Goal: Task Accomplishment & Management: Manage account settings

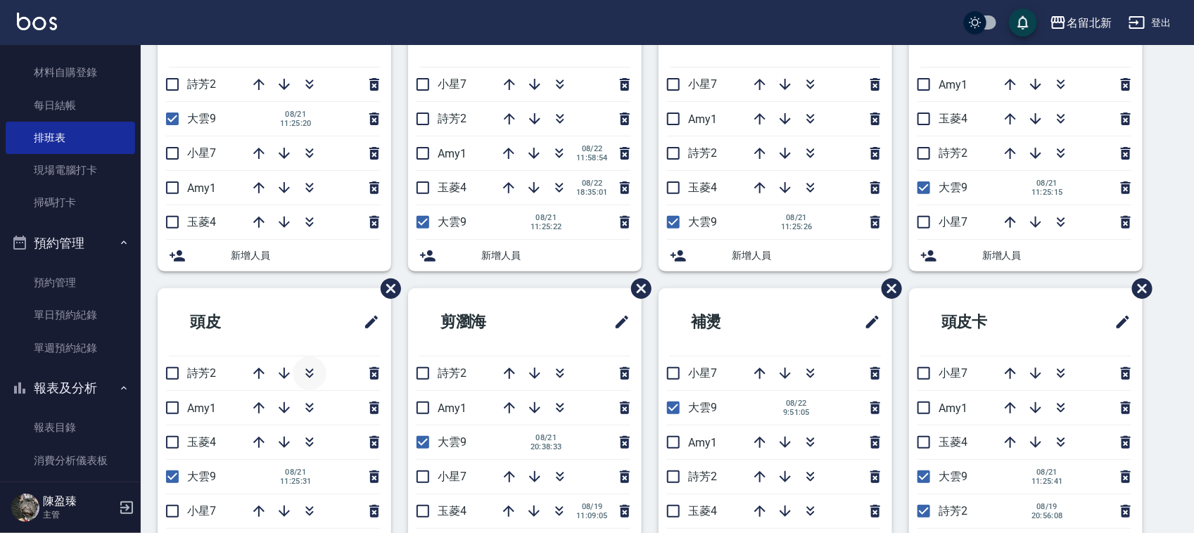
scroll to position [264, 0]
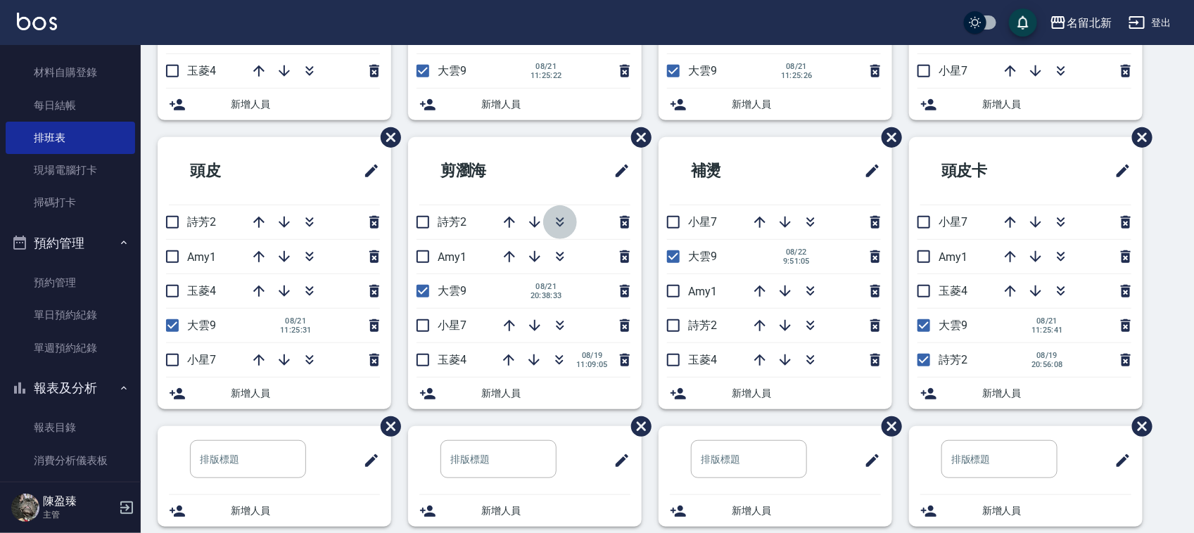
click at [563, 216] on icon "button" at bounding box center [559, 222] width 17 height 17
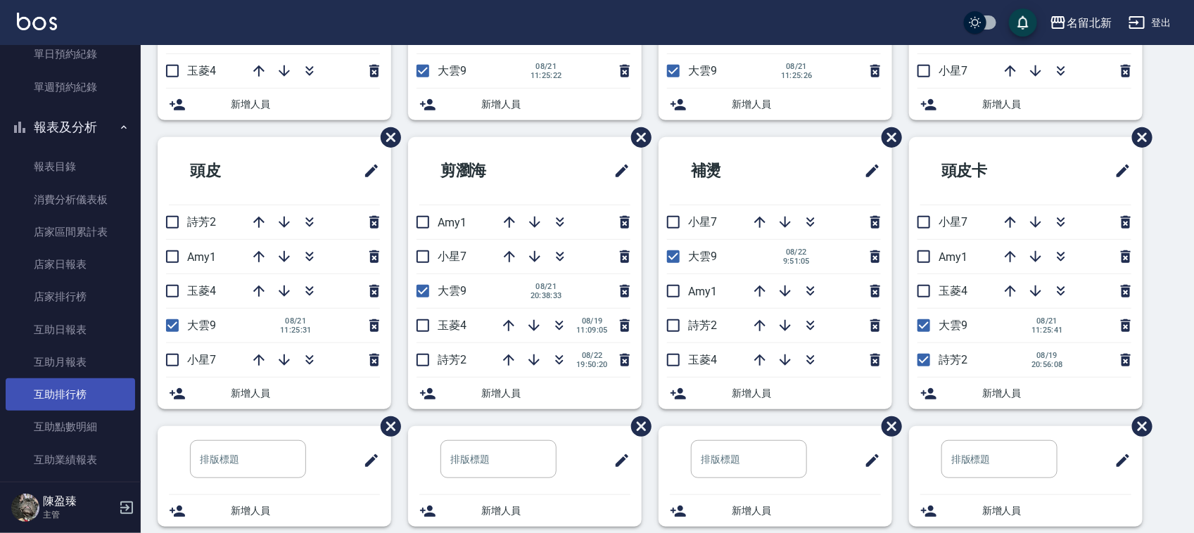
scroll to position [528, 0]
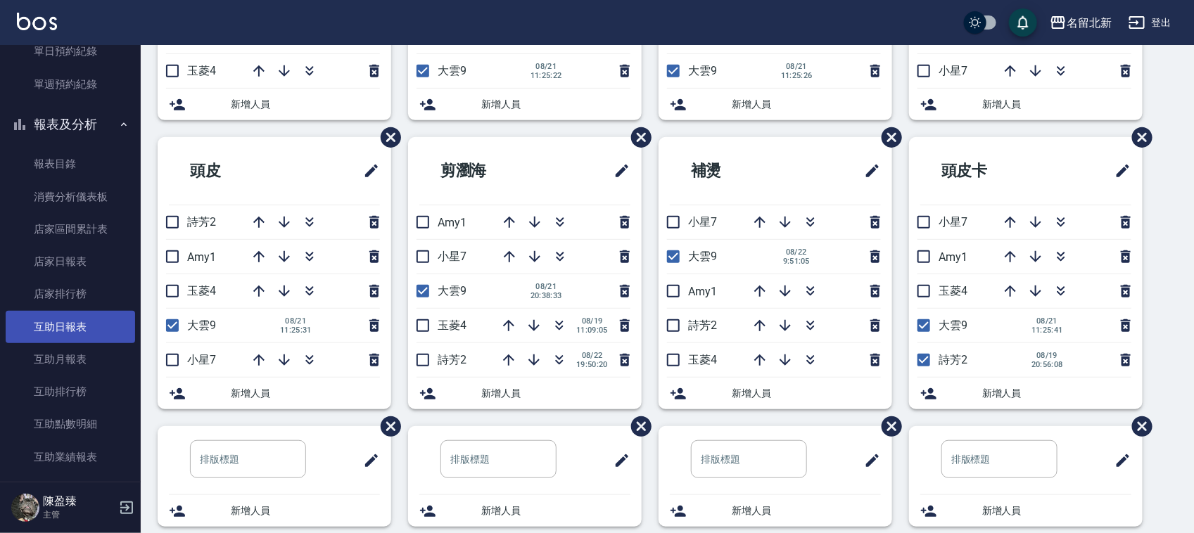
click at [77, 320] on link "互助日報表" at bounding box center [70, 327] width 129 height 32
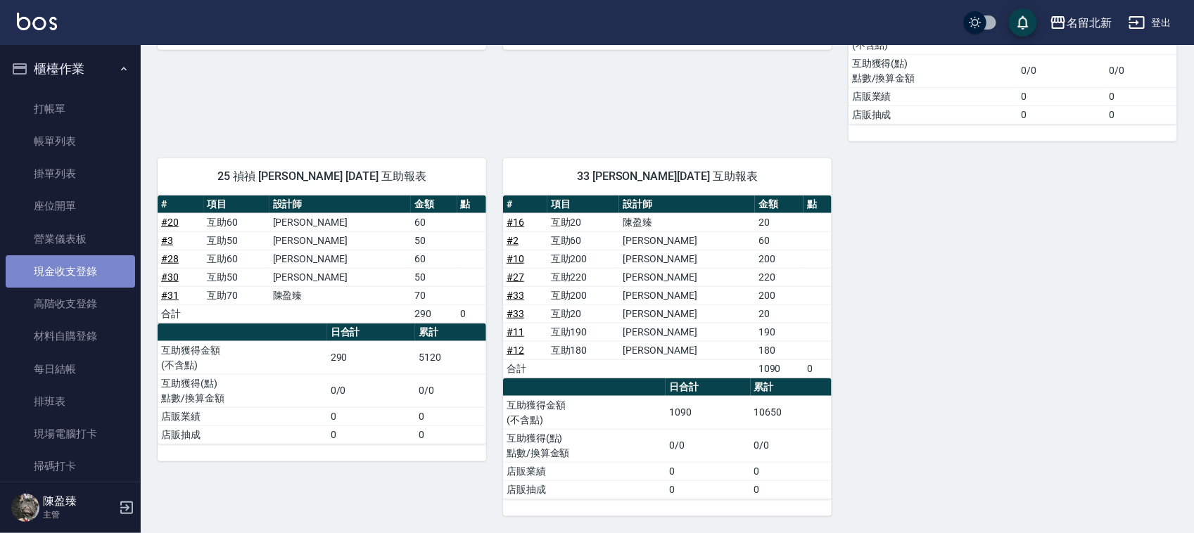
click at [100, 275] on link "現金收支登錄" at bounding box center [70, 271] width 129 height 32
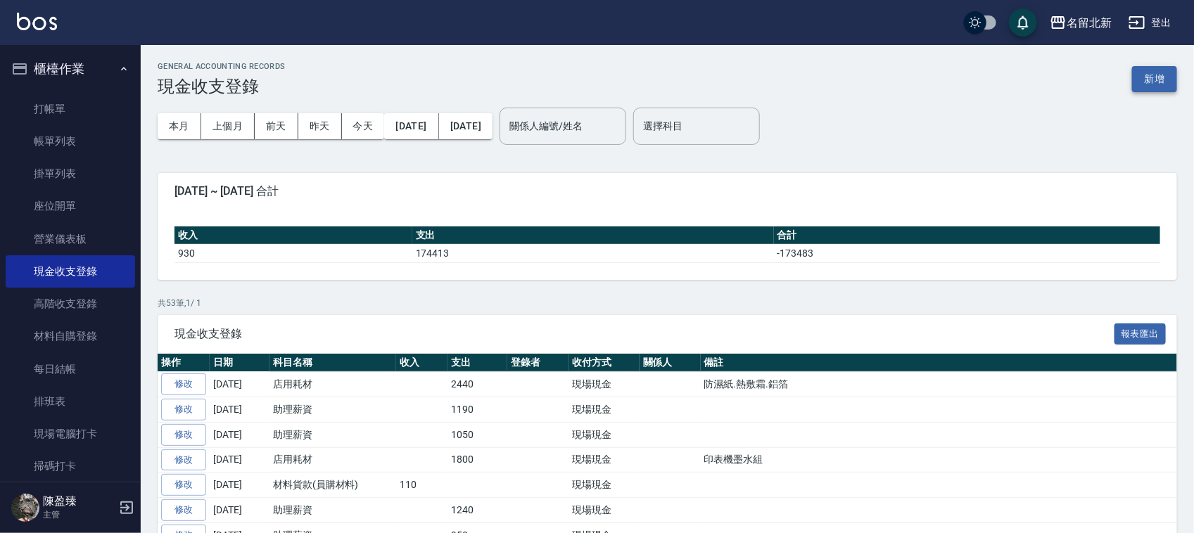
click at [1162, 83] on button "新增" at bounding box center [1154, 79] width 45 height 26
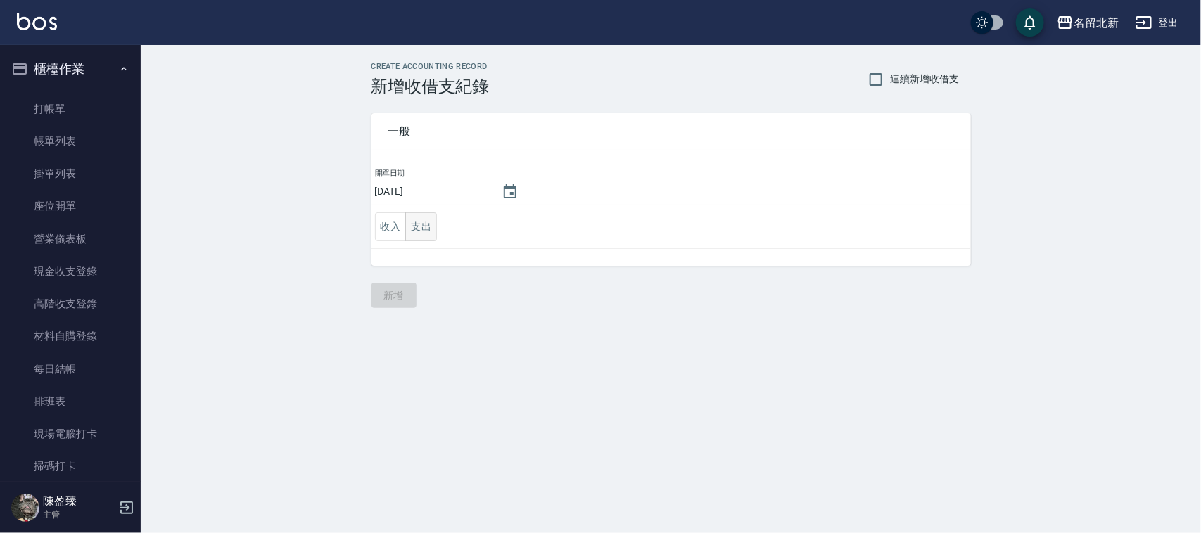
click at [405, 219] on button "支出" at bounding box center [421, 226] width 32 height 29
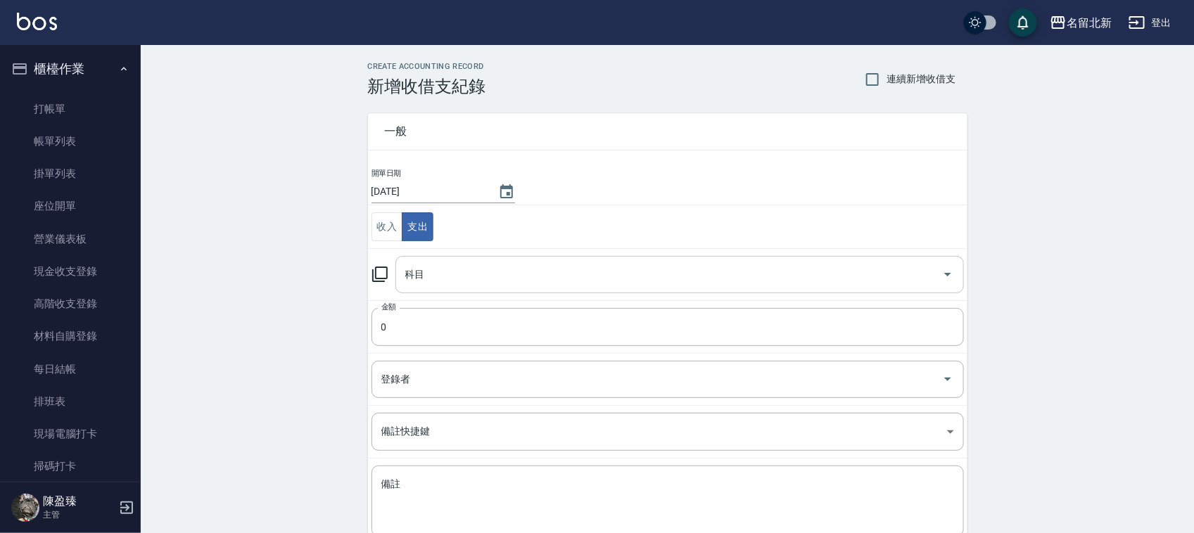
click at [438, 288] on div "科目" at bounding box center [679, 274] width 568 height 37
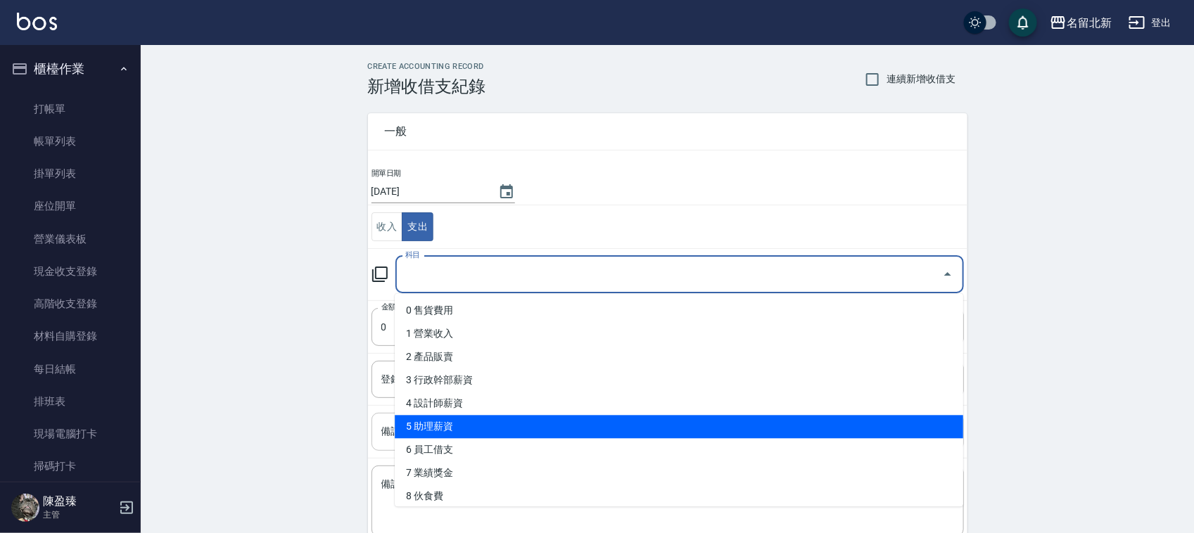
drag, startPoint x: 440, startPoint y: 433, endPoint x: 461, endPoint y: 426, distance: 21.8
click at [444, 433] on li "5 助理薪資" at bounding box center [679, 427] width 568 height 23
type input "5 助理薪資"
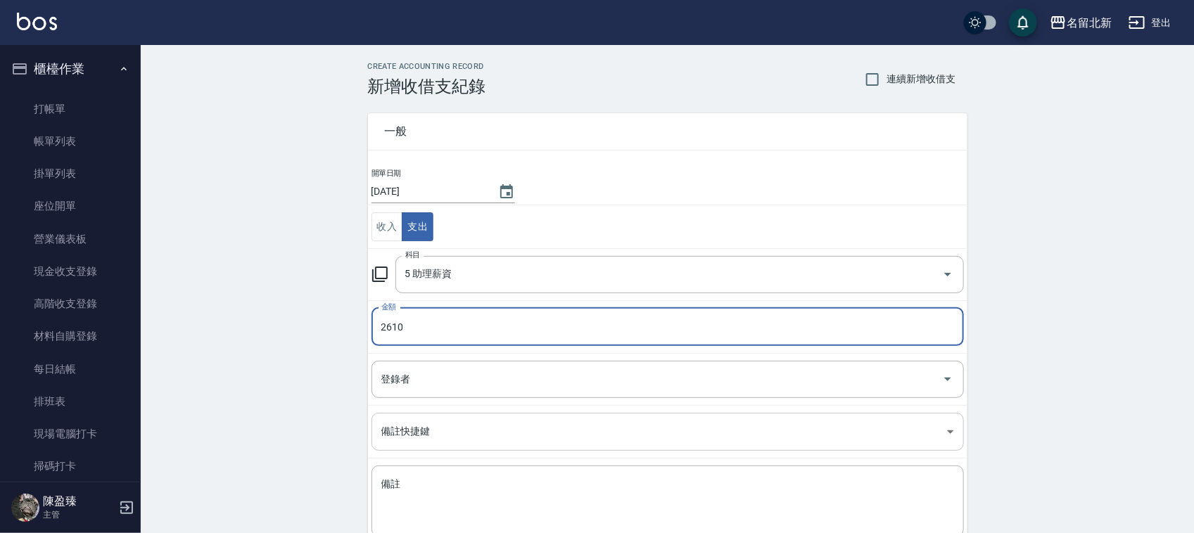
type input "2610"
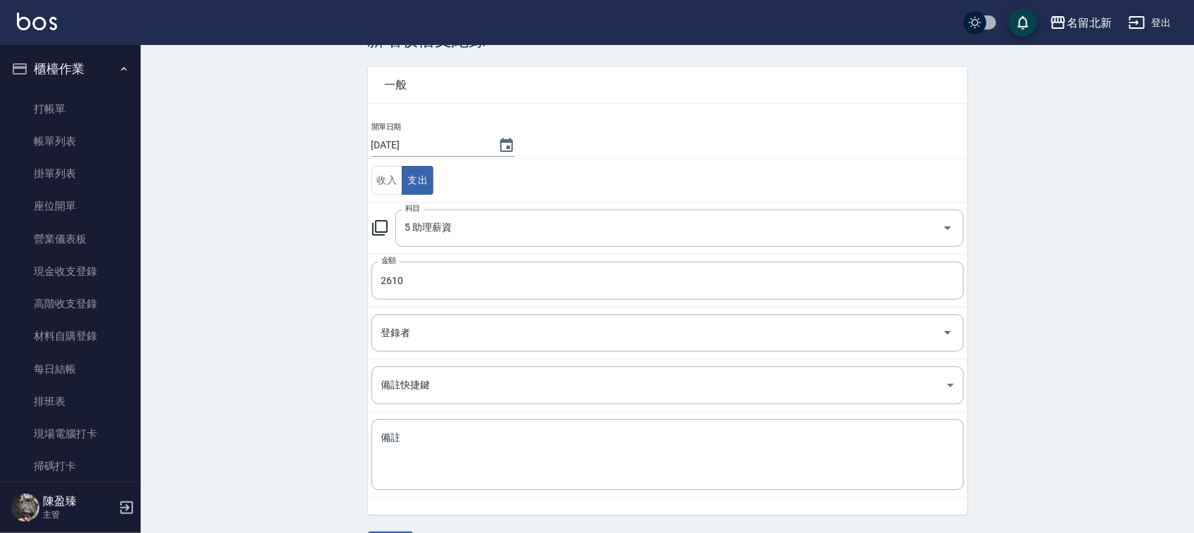
scroll to position [89, 0]
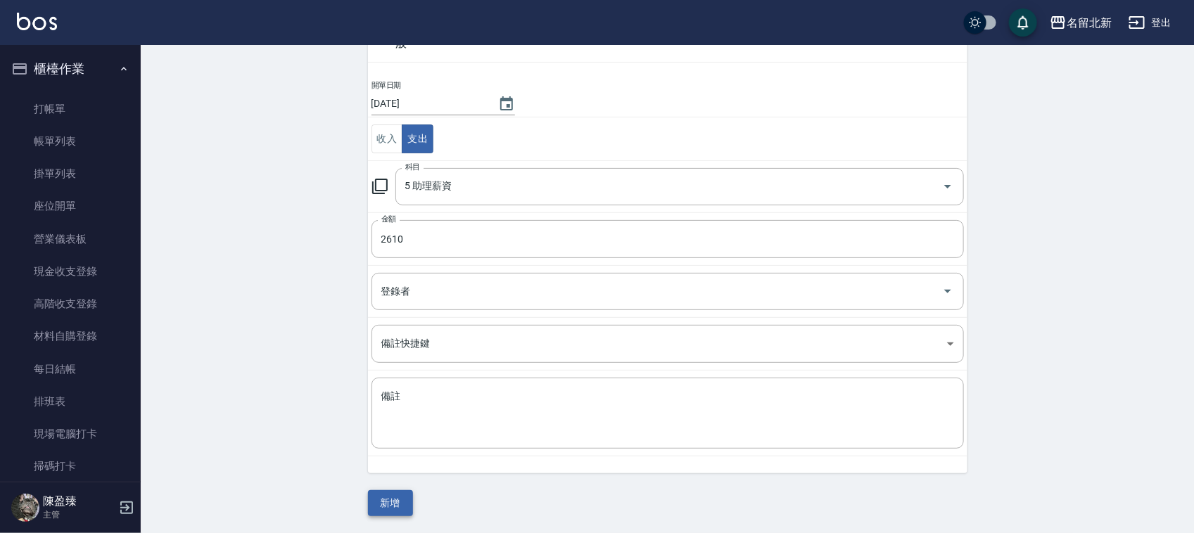
drag, startPoint x: 377, startPoint y: 484, endPoint x: 383, endPoint y: 497, distance: 14.2
click at [382, 487] on div "一般 開單日期 [DATE] 收入 支出 科目 5 助理薪資 科目 金額 2610 金額 登錄者 登錄者 備註快捷鍵 ​ 備註快捷鍵 備註 x 備註 新增" at bounding box center [667, 262] width 599 height 508
click at [383, 497] on button "新增" at bounding box center [390, 503] width 45 height 26
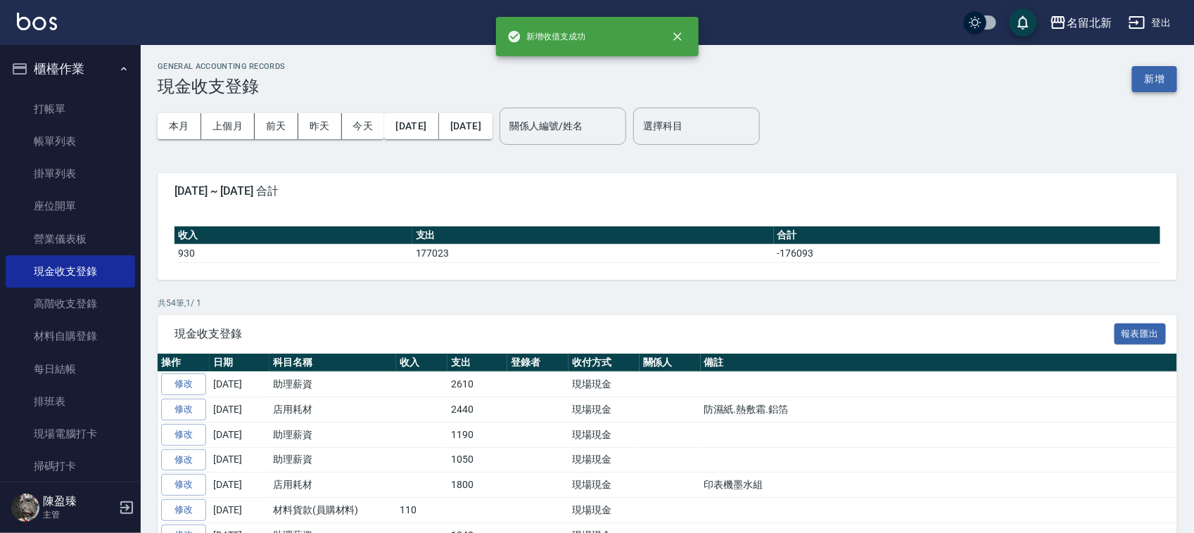
click at [1150, 68] on button "新增" at bounding box center [1154, 79] width 45 height 26
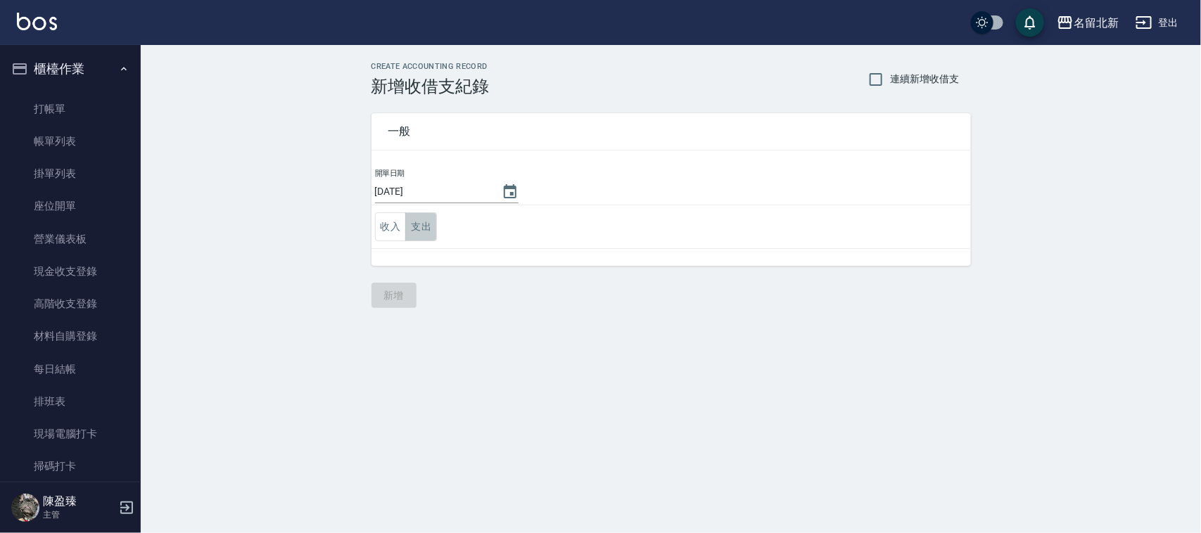
click at [423, 218] on button "支出" at bounding box center [421, 226] width 32 height 29
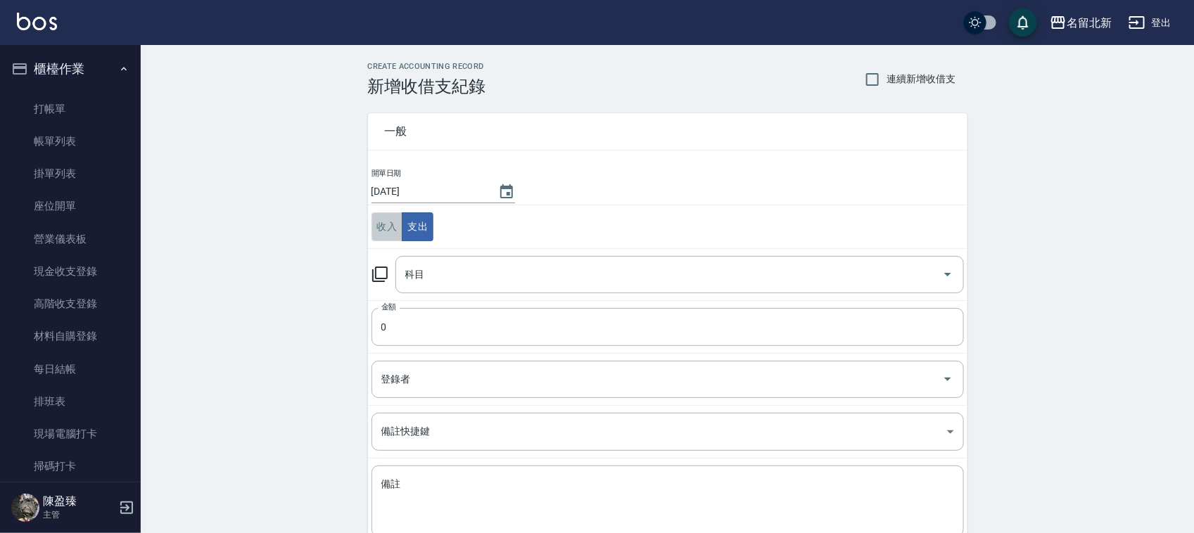
click at [392, 220] on button "收入" at bounding box center [387, 226] width 32 height 29
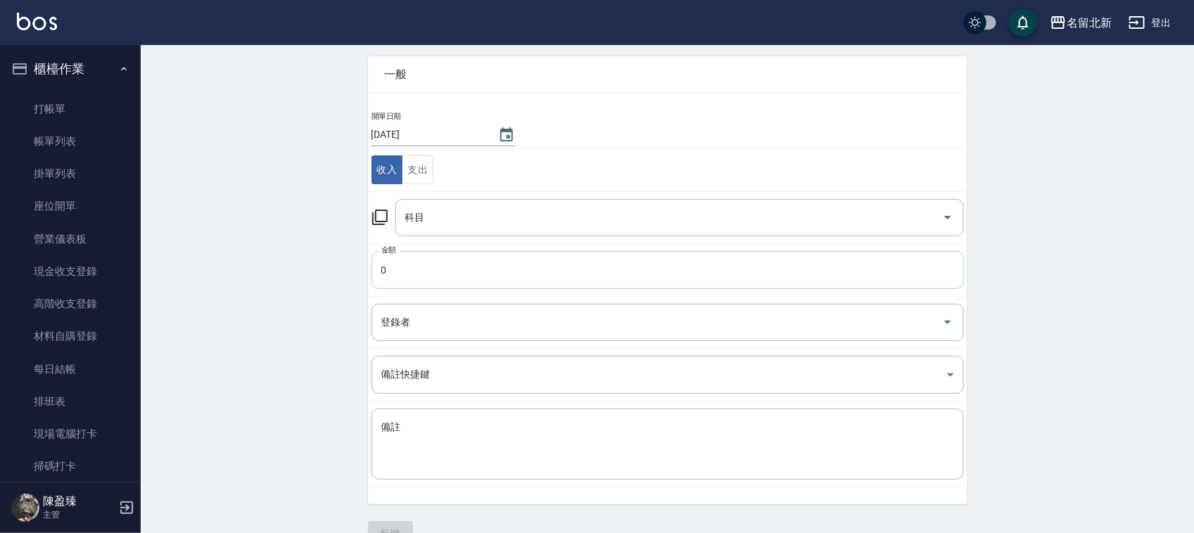
scroll to position [88, 0]
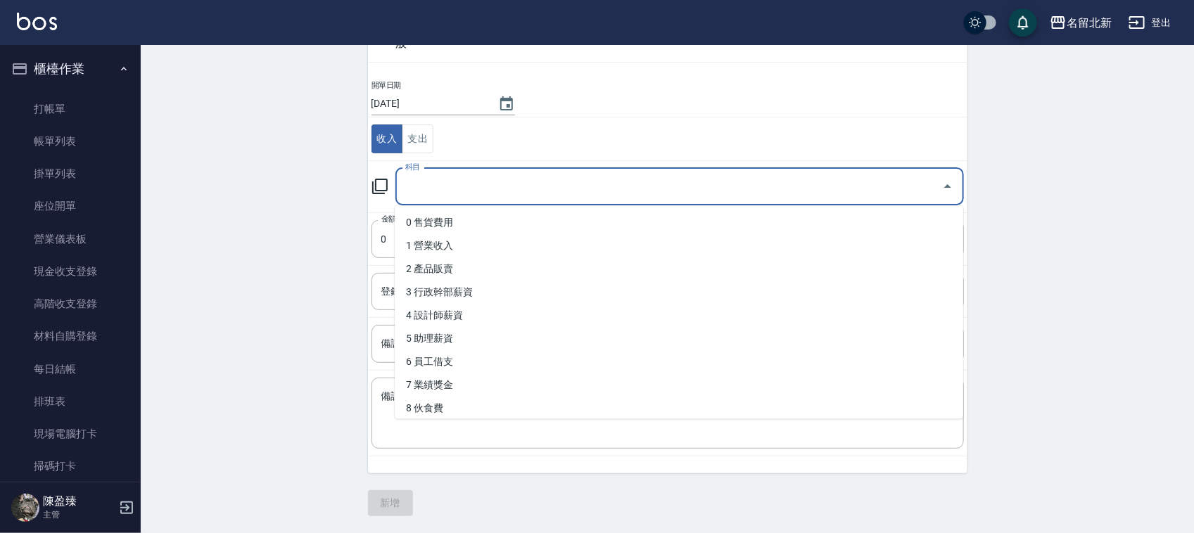
click at [440, 190] on input "科目" at bounding box center [669, 186] width 535 height 25
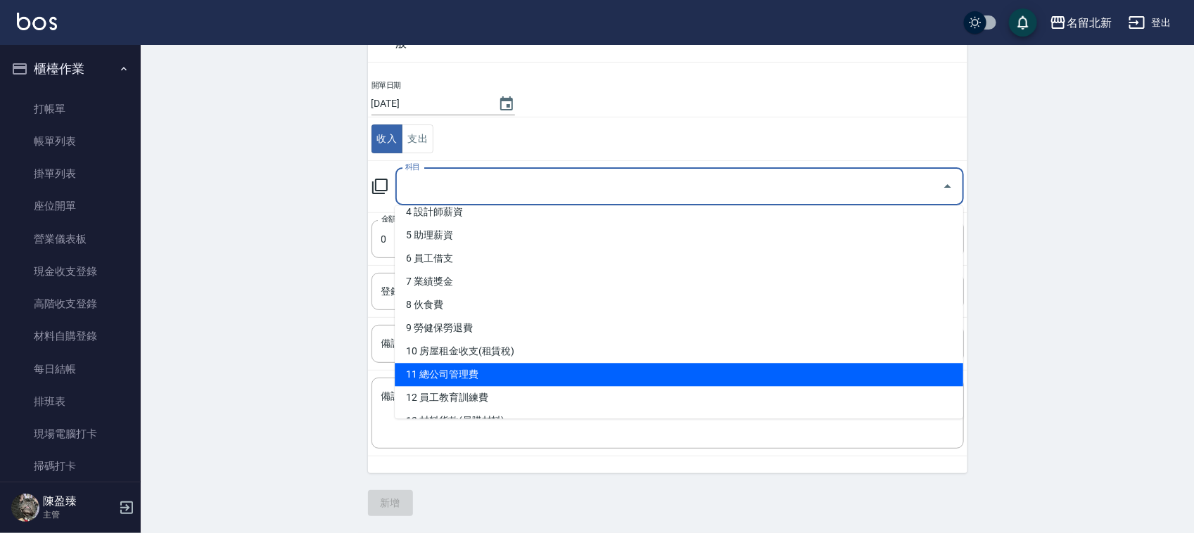
scroll to position [264, 0]
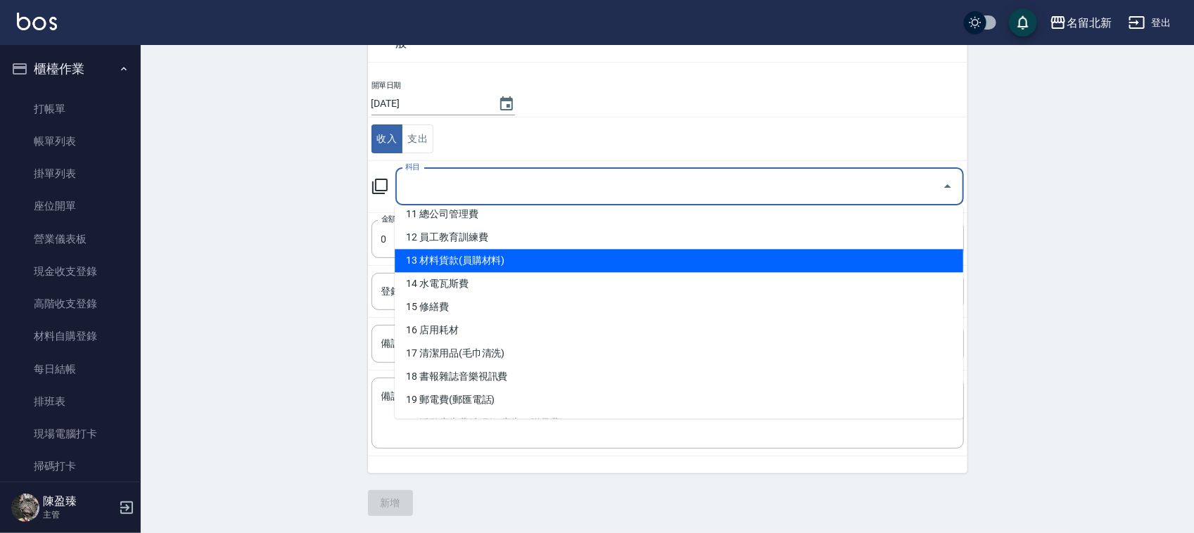
click at [490, 257] on li "13 材料貨款(員購材料)" at bounding box center [679, 261] width 568 height 23
type input "13 材料貨款(員購材料)"
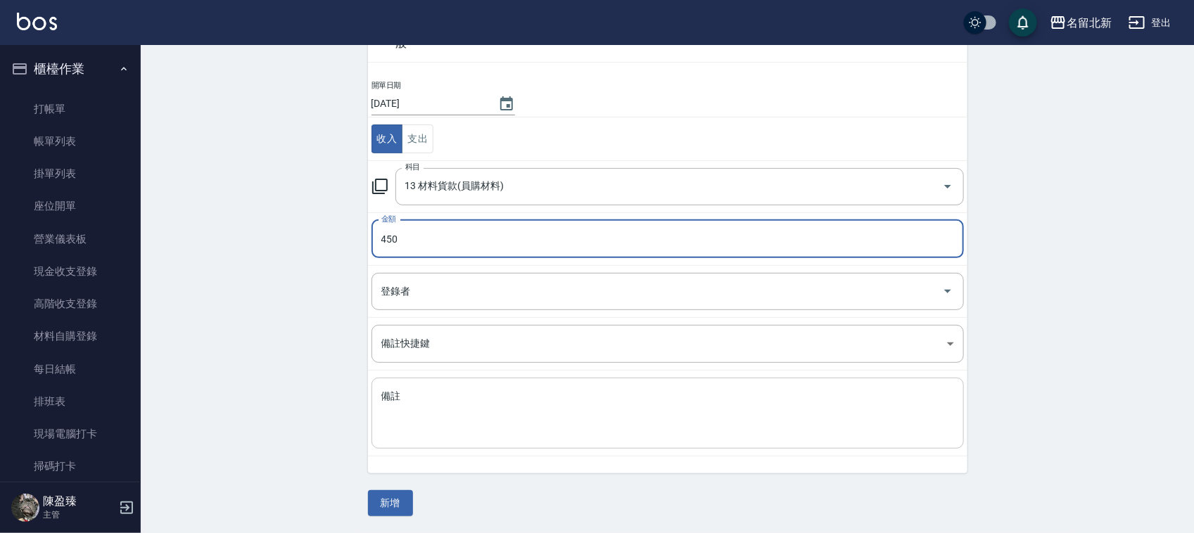
type input "450"
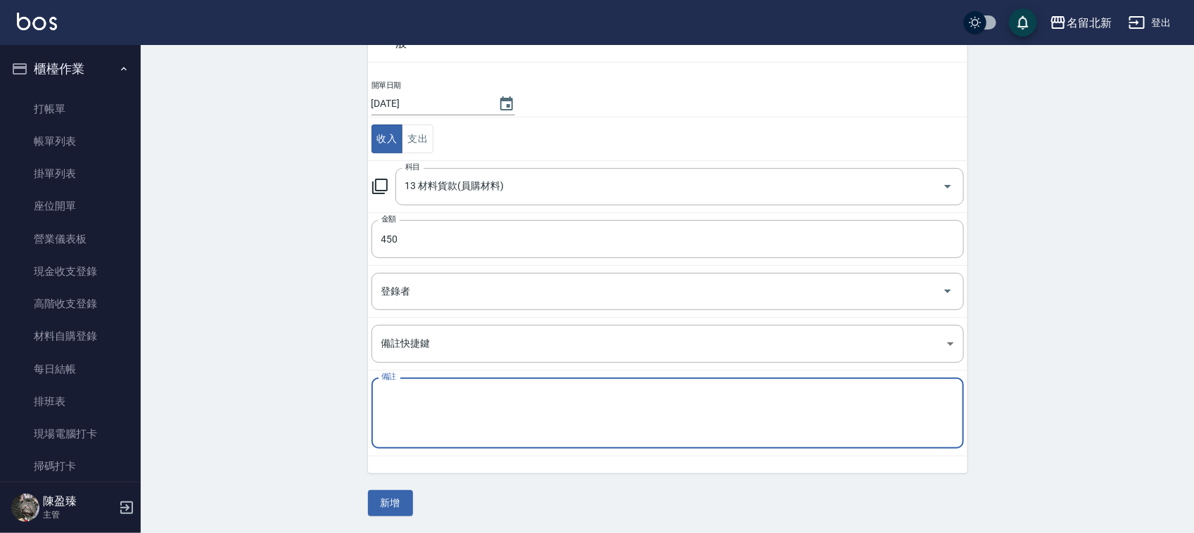
click at [691, 436] on textarea "備註" at bounding box center [667, 414] width 573 height 48
type textarea "炫波乳x3"
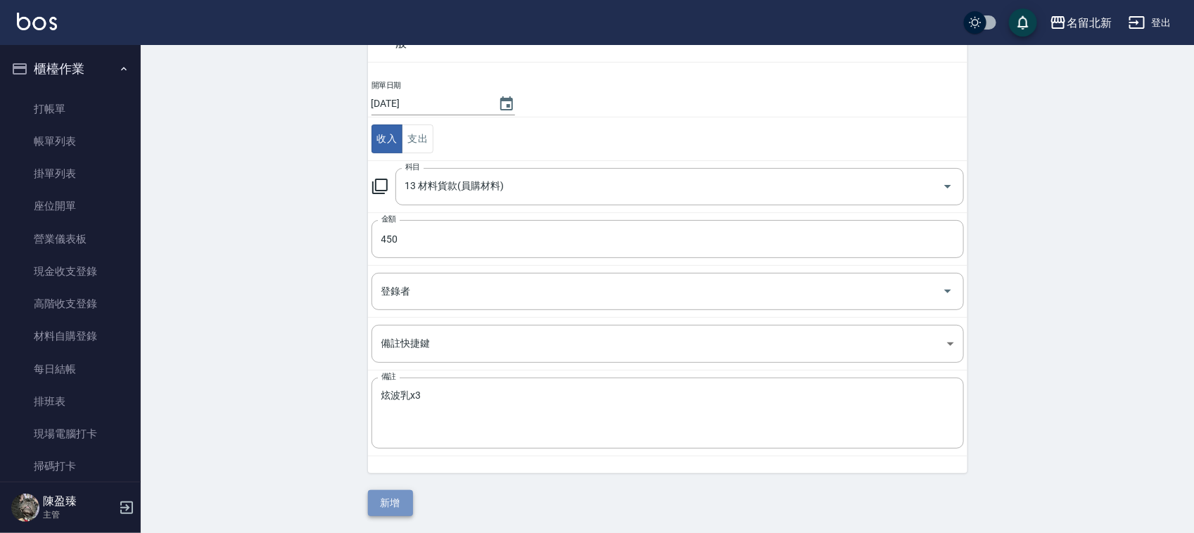
click at [391, 516] on button "新增" at bounding box center [390, 503] width 45 height 26
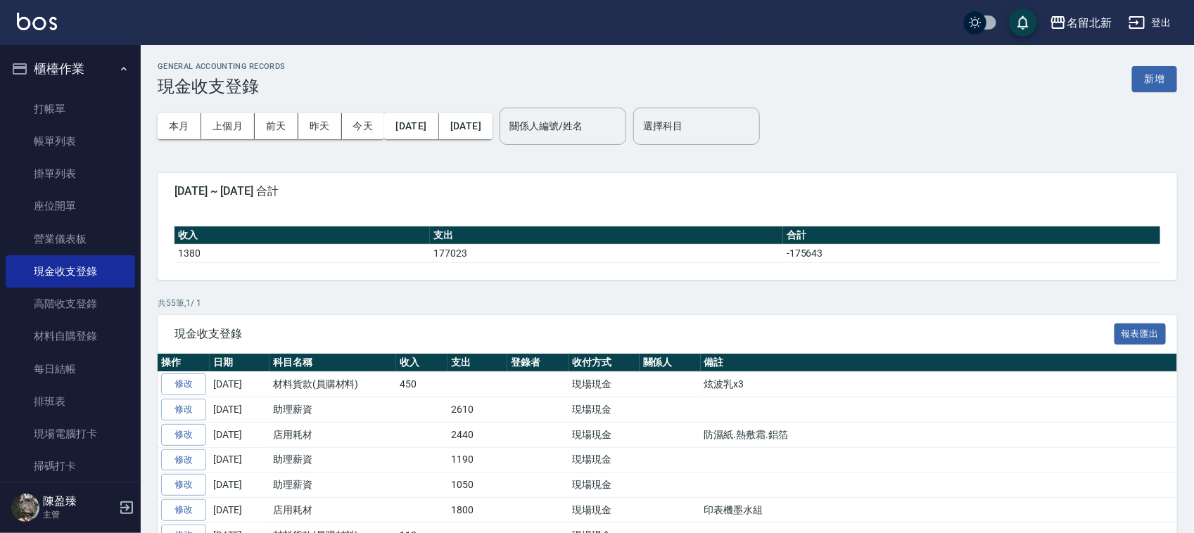
click at [90, 88] on ul "打帳單 帳單列表 掛單列表 座位開單 營業儀表板 現金收支登錄 高階收支登錄 材料自購登錄 每日結帳 排班表 現場電腦打卡 掃碼打卡" at bounding box center [70, 288] width 129 height 402
click at [85, 98] on link "打帳單" at bounding box center [70, 109] width 129 height 32
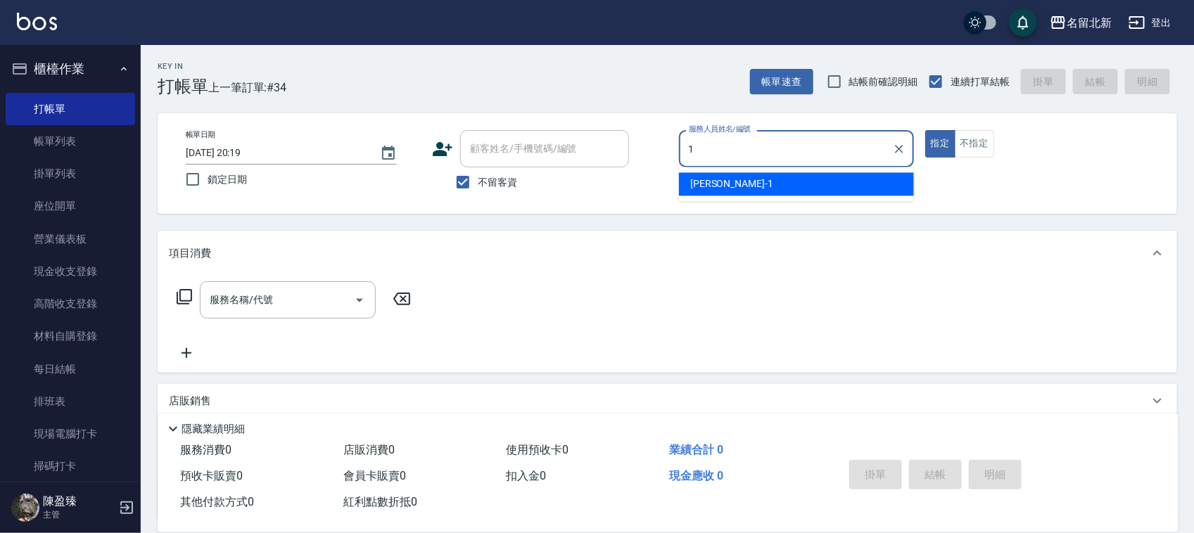
type input "[PERSON_NAME]-1"
type button "true"
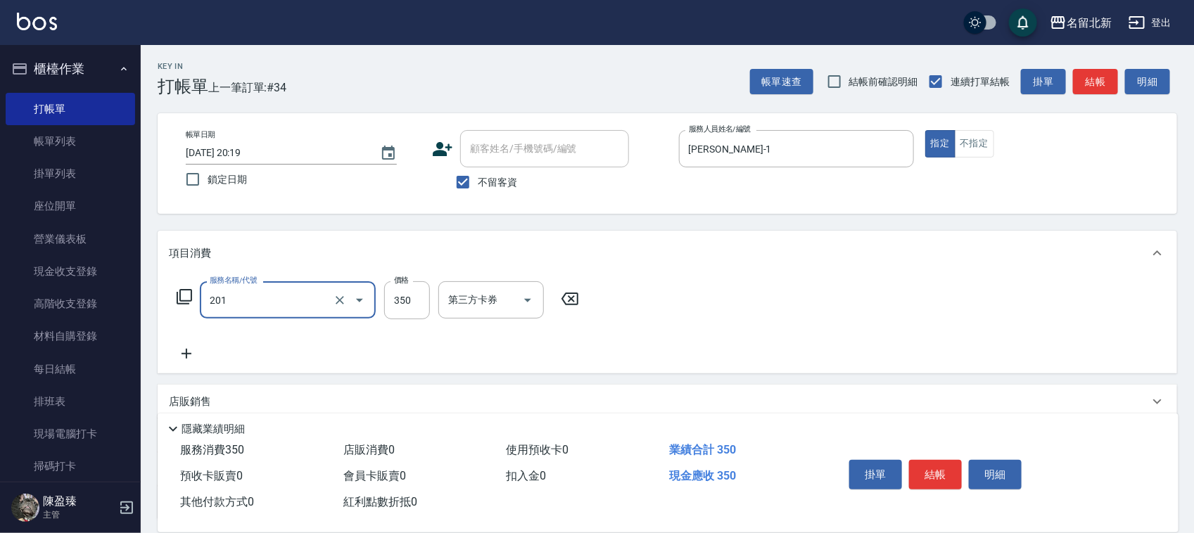
type input "一般洗髮(201)"
type input "300"
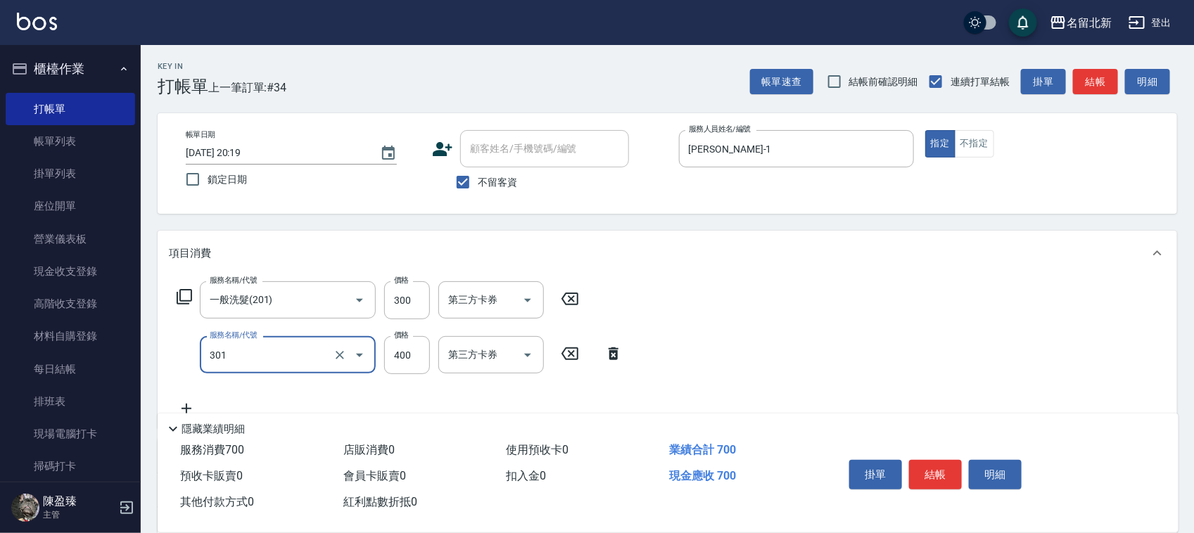
type input "造型剪髮(301)"
type input "350"
click at [933, 466] on button "結帳" at bounding box center [935, 475] width 53 height 30
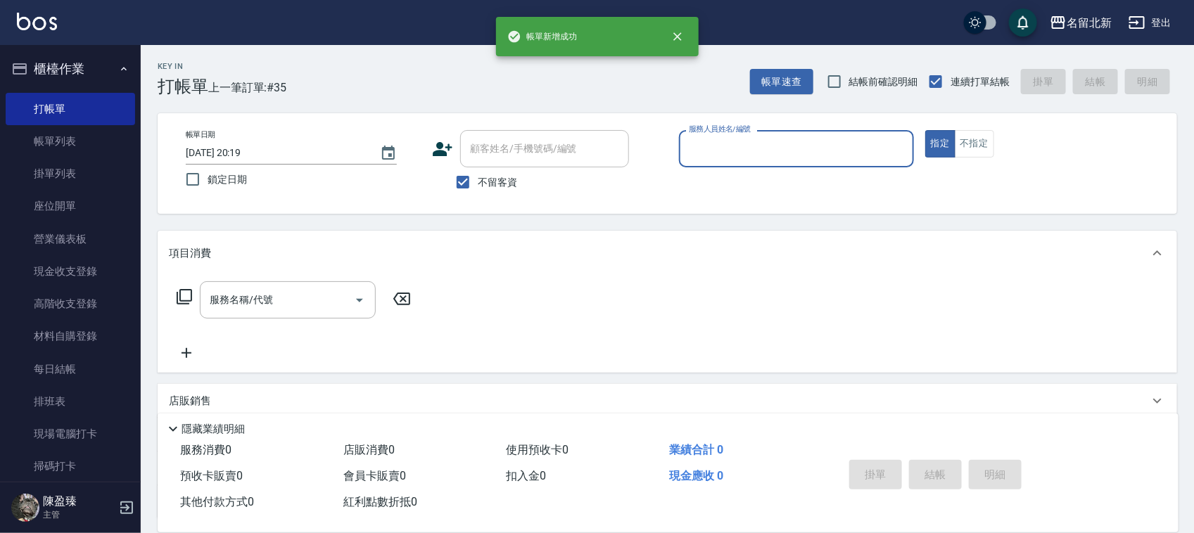
type input "4"
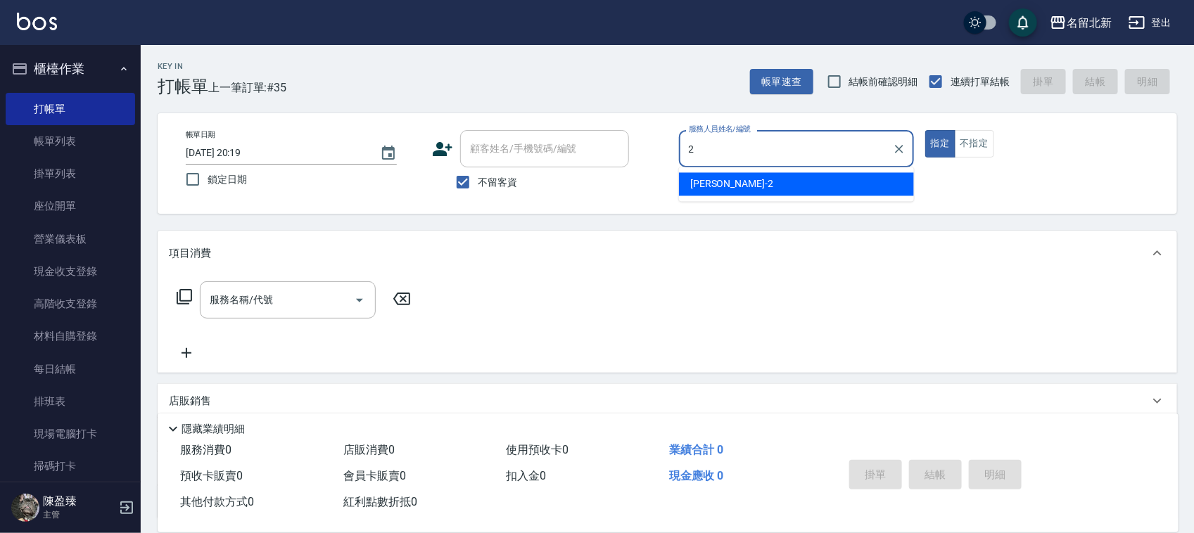
type input "詩芳-2"
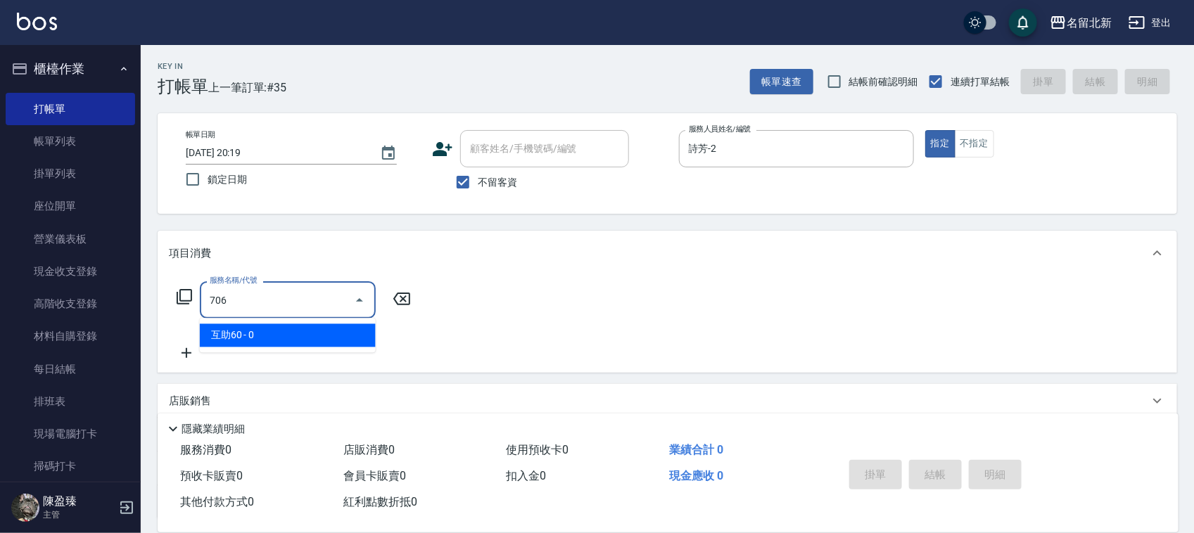
type input "互助60(706)"
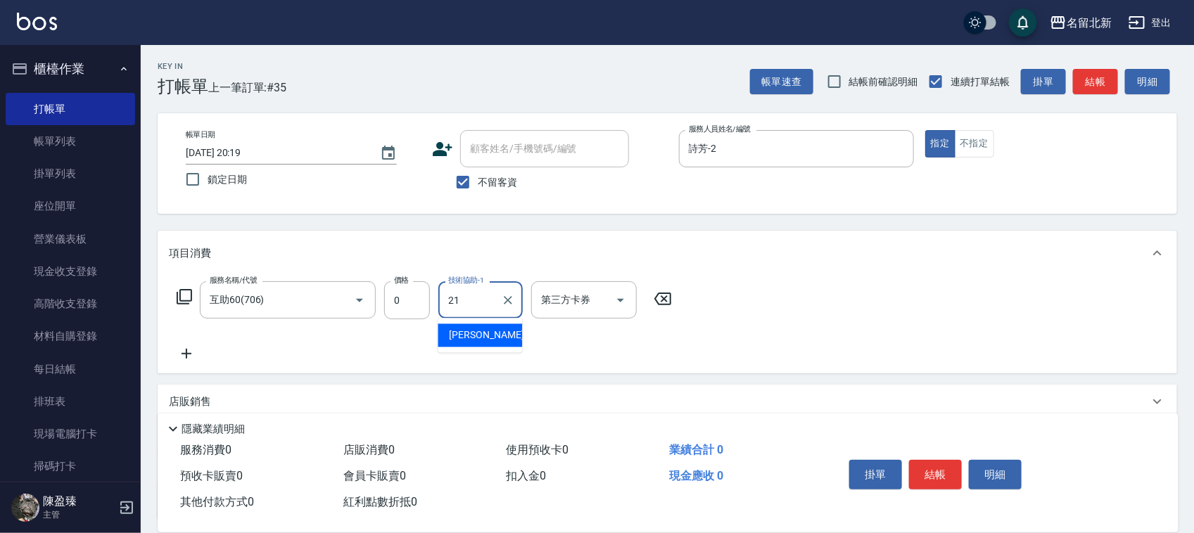
type input "[PERSON_NAME]-21"
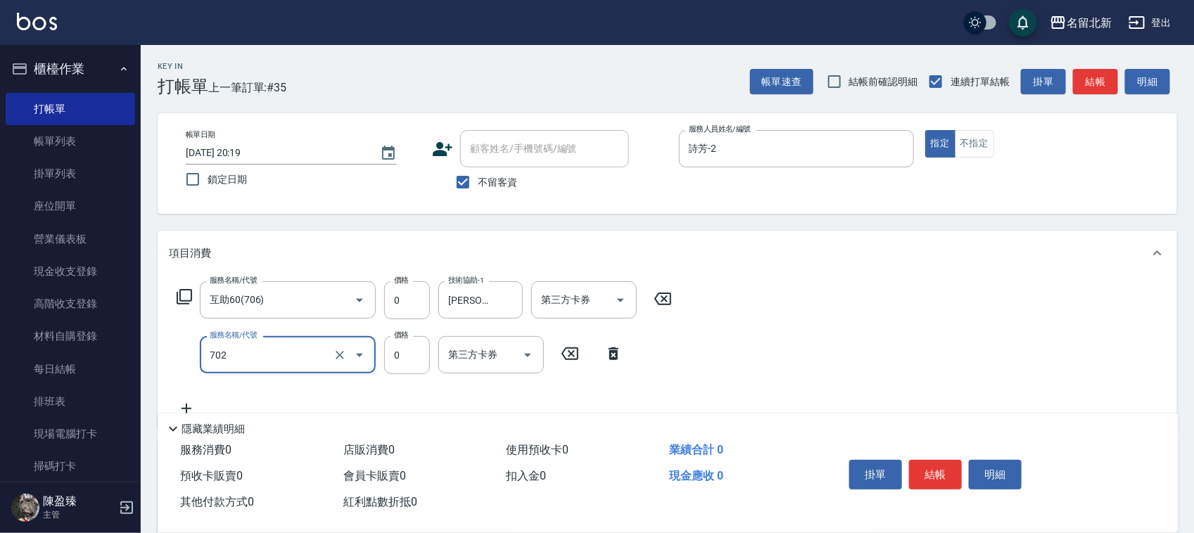
type input "互助20(702)"
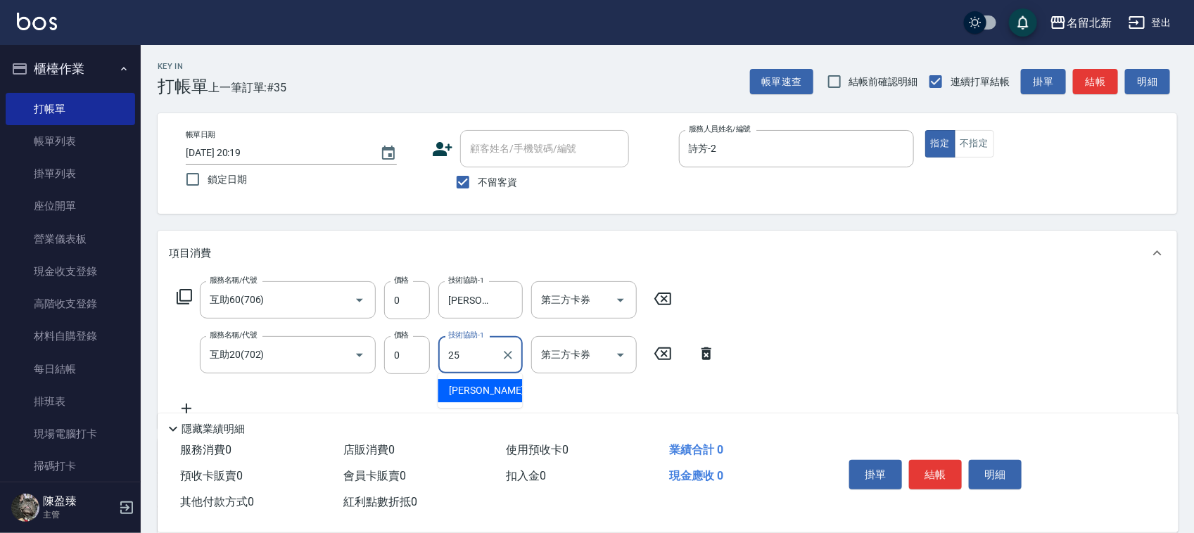
type input "禎禎-25"
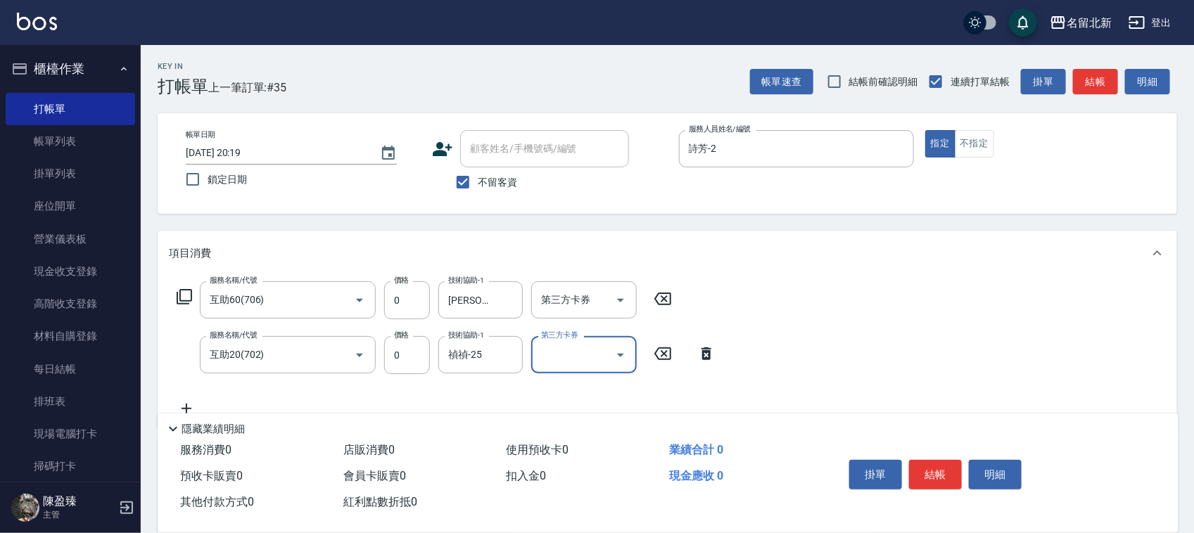
click at [933, 466] on button "結帳" at bounding box center [935, 475] width 53 height 30
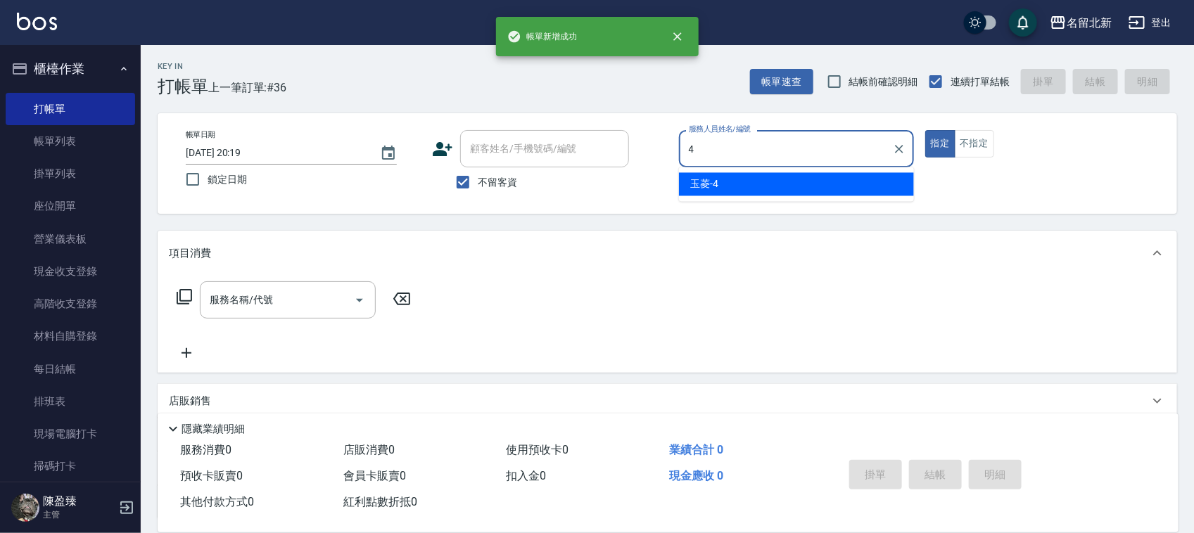
type input "玉菱-4"
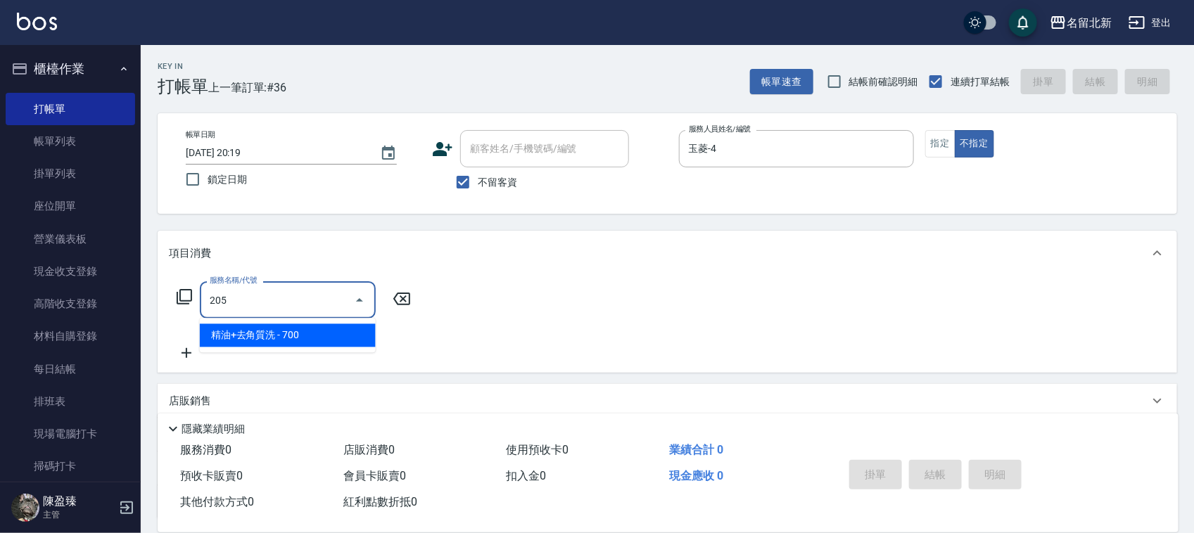
type input "精油+去角質洗(205)"
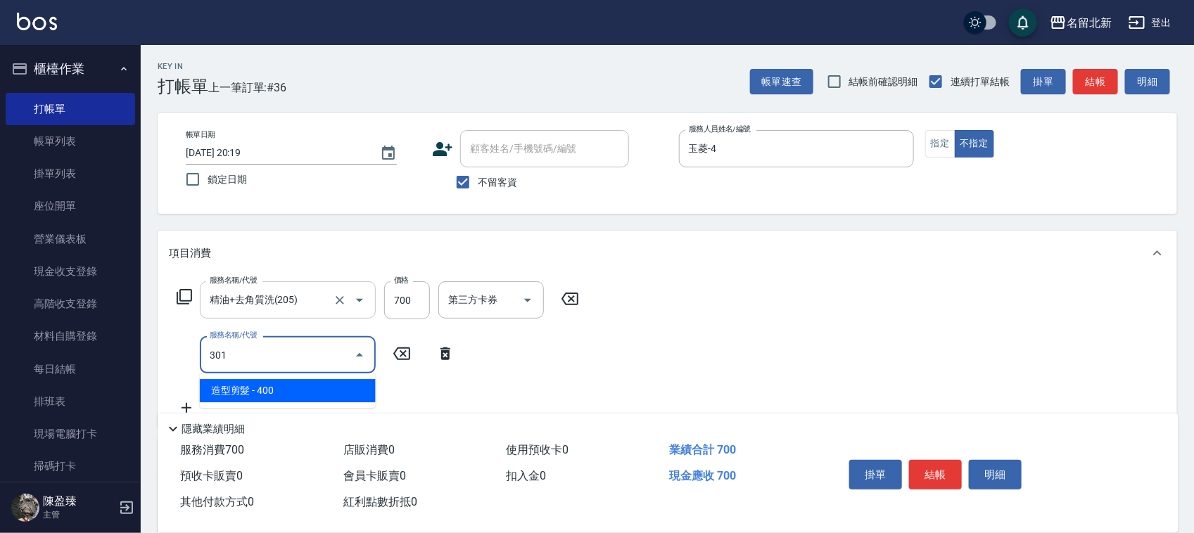
type input "造型剪髮(301)"
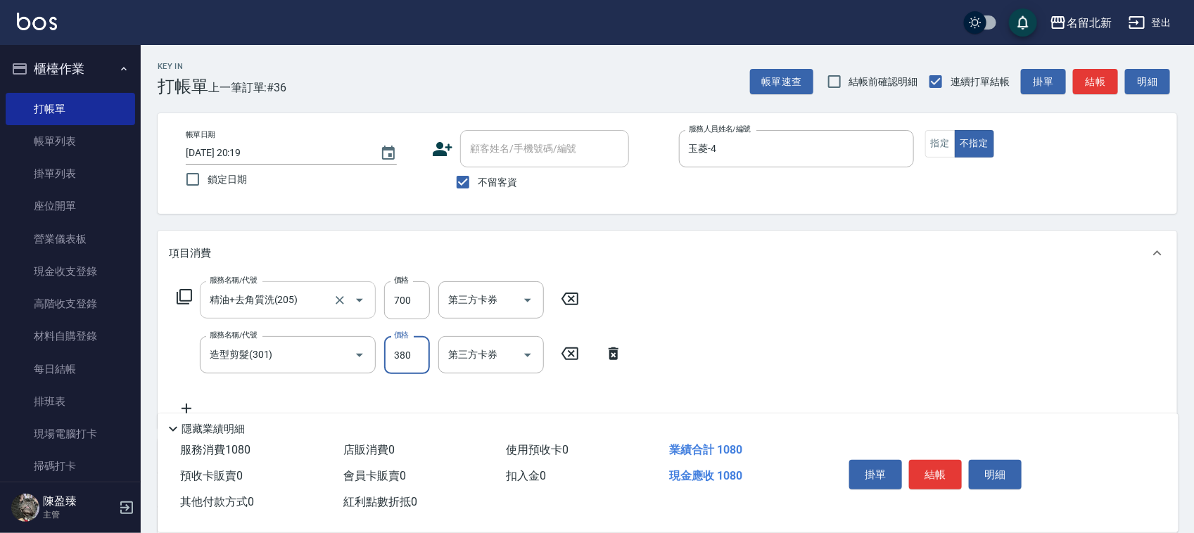
type input "380"
type input "互助70(707)"
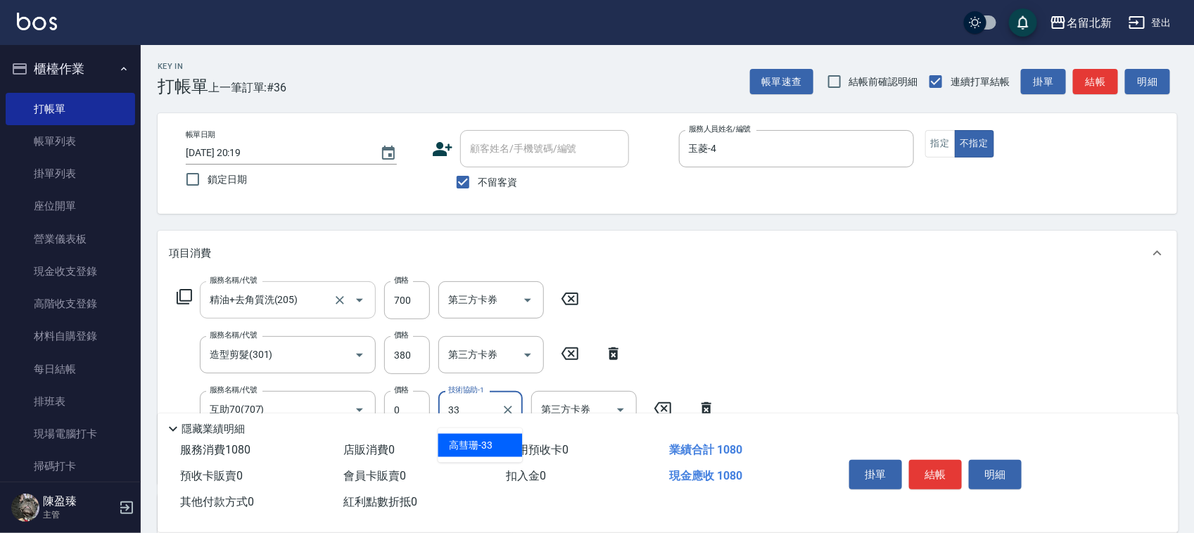
type input "[PERSON_NAME]-33"
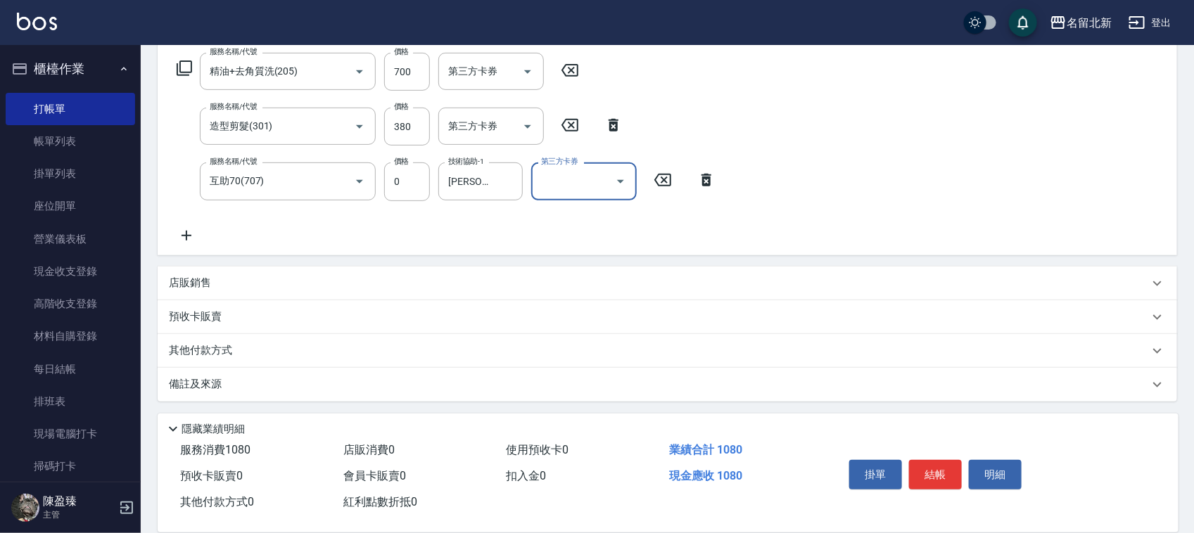
scroll to position [230, 0]
drag, startPoint x: 930, startPoint y: 476, endPoint x: 919, endPoint y: 468, distance: 13.7
click at [919, 468] on button "結帳" at bounding box center [935, 475] width 53 height 30
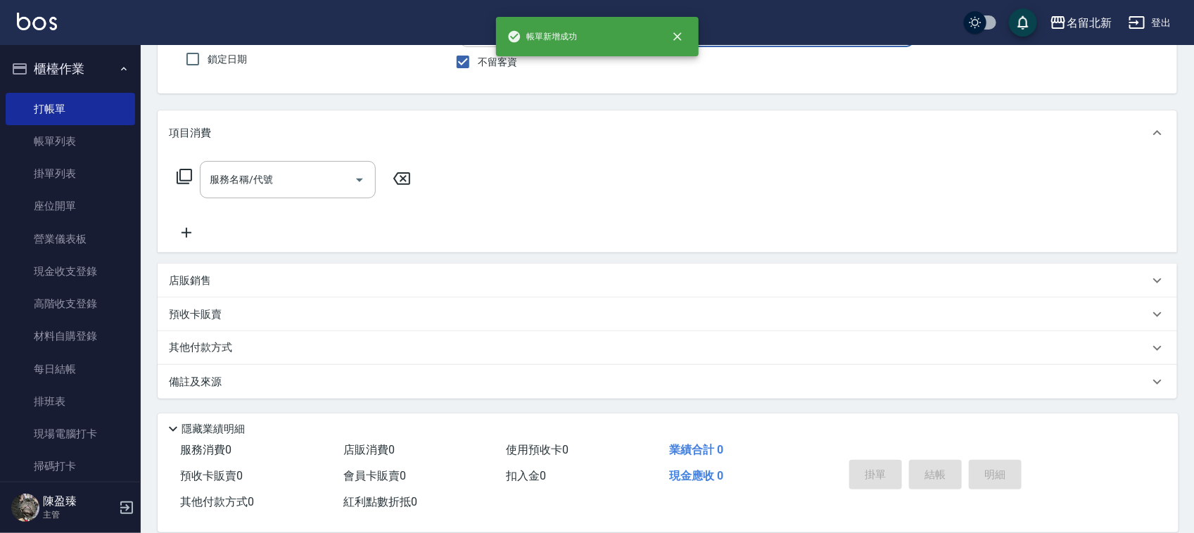
scroll to position [120, 0]
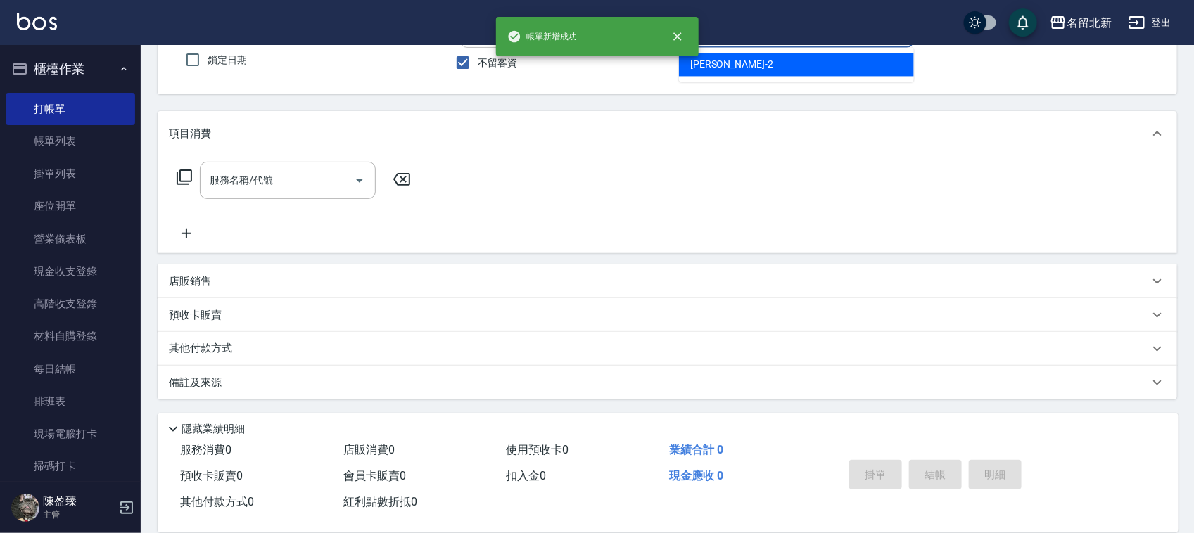
type input "詩芳-2"
type button "false"
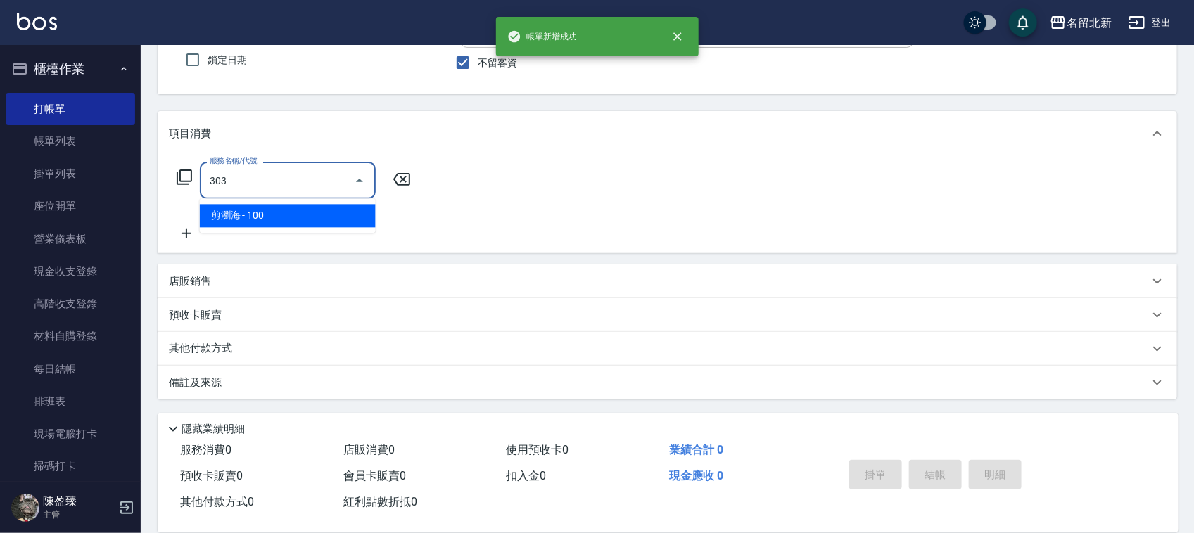
type input "剪瀏海(303)"
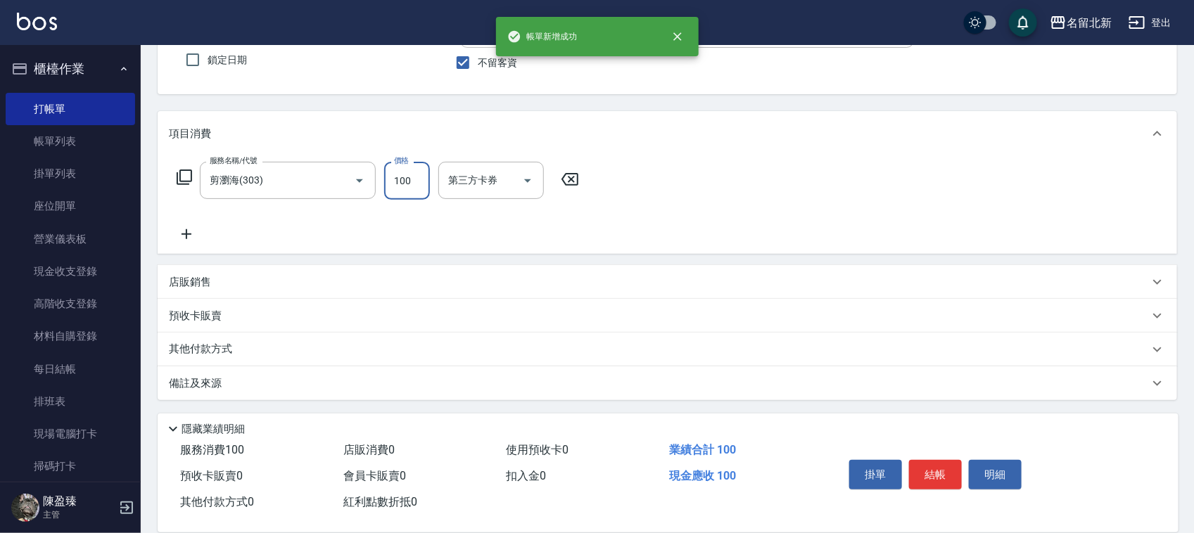
scroll to position [120, 0]
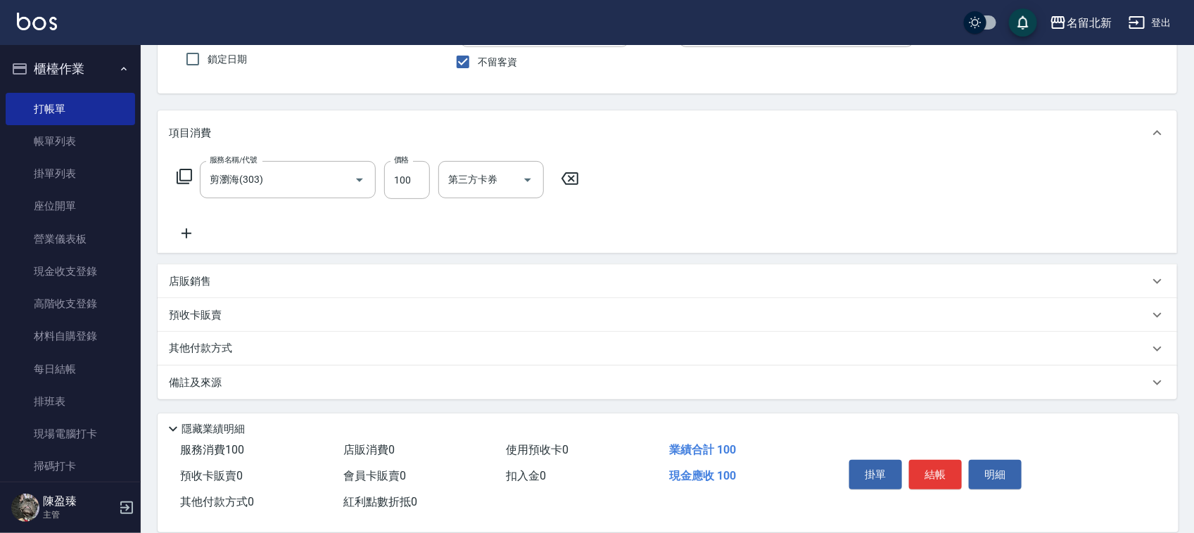
click at [194, 350] on p "其他付款方式" at bounding box center [204, 348] width 70 height 15
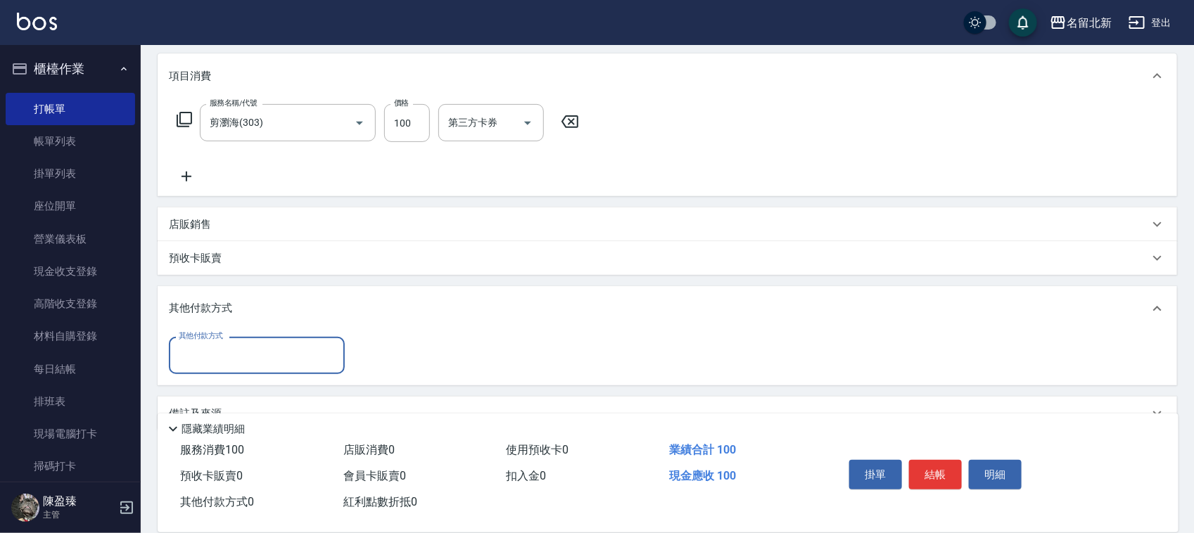
scroll to position [208, 0]
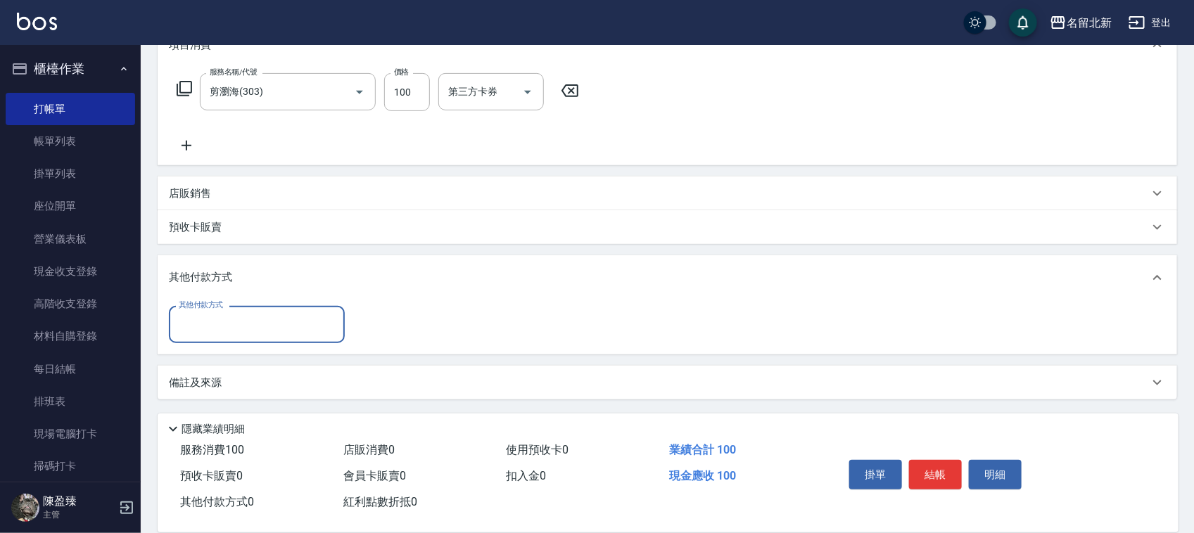
click at [192, 328] on input "其他付款方式" at bounding box center [256, 324] width 163 height 25
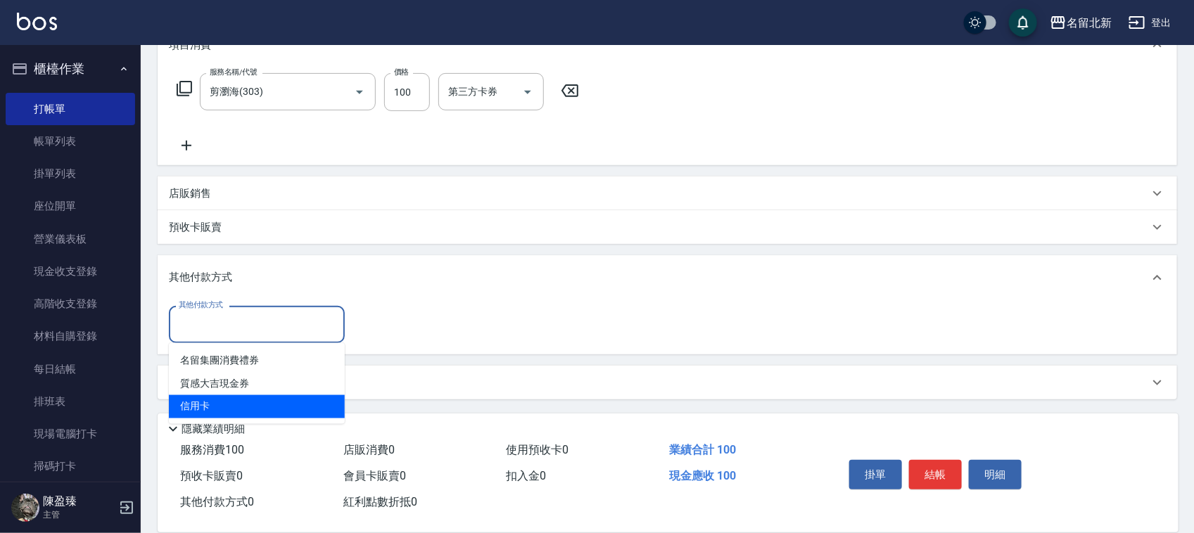
click at [210, 405] on span "信用卡" at bounding box center [257, 406] width 176 height 23
type input "信用卡"
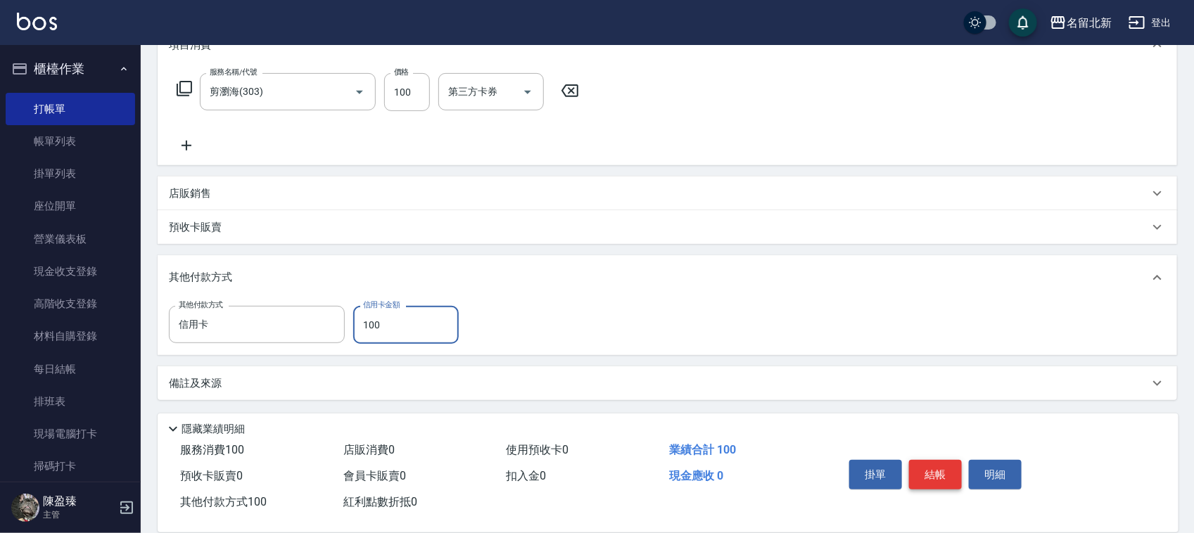
type input "100"
click at [929, 460] on button "結帳" at bounding box center [935, 475] width 53 height 30
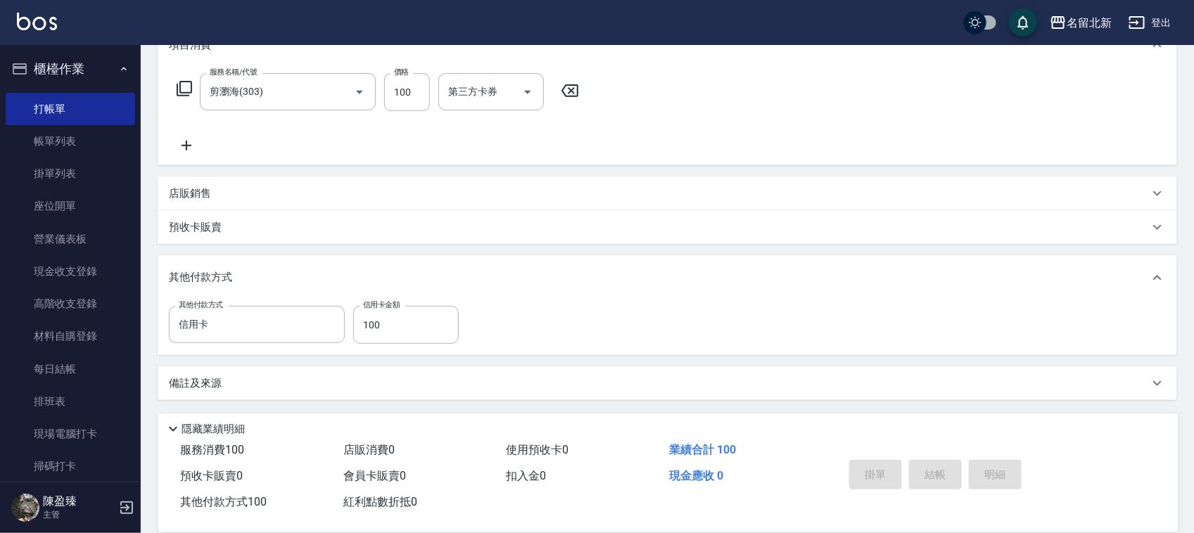
type input "[DATE] 20:20"
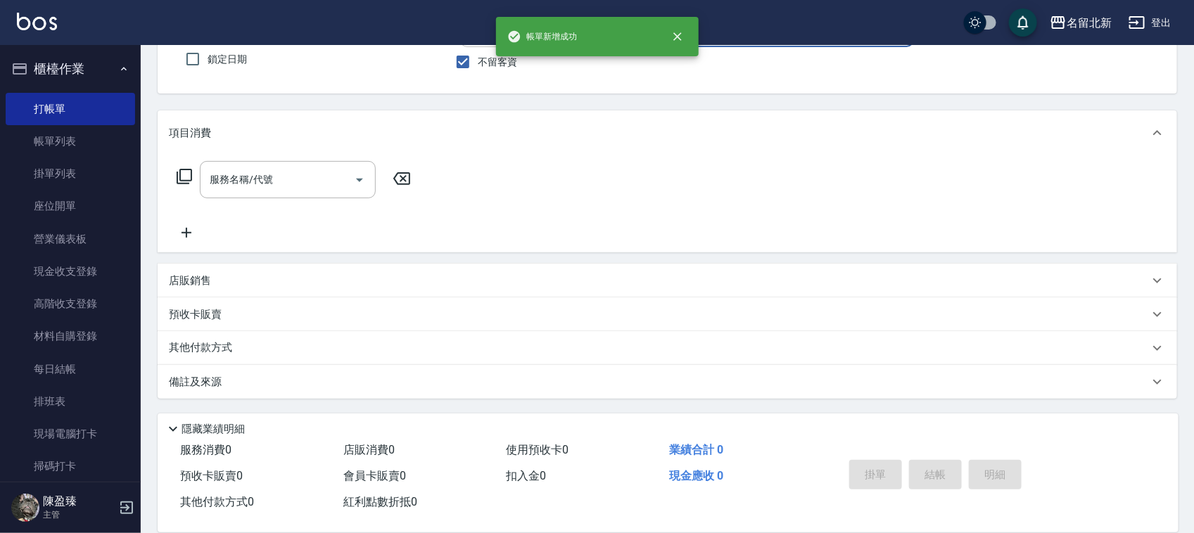
scroll to position [0, 0]
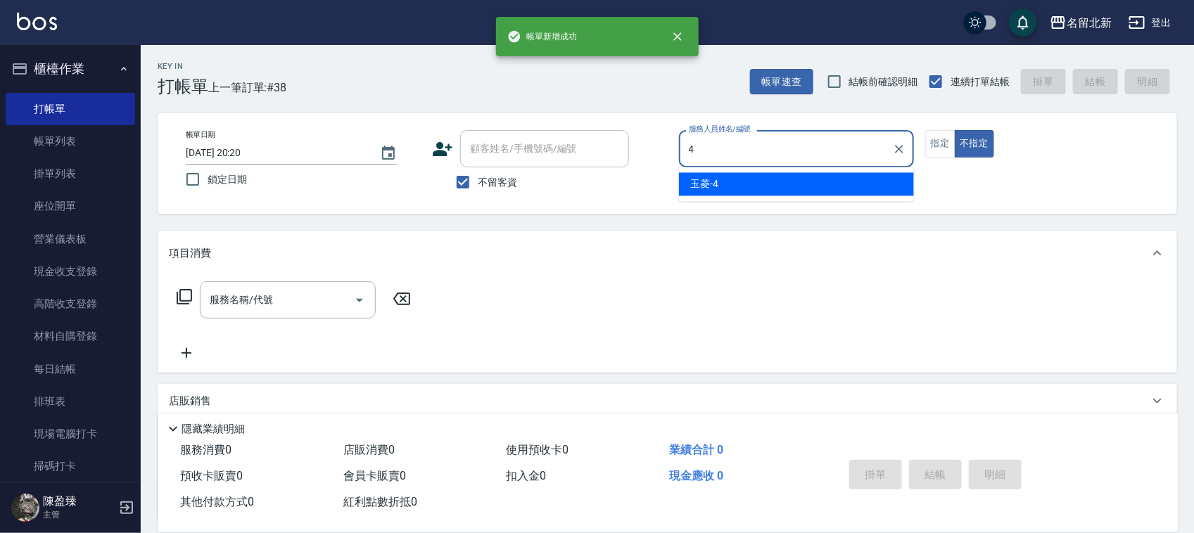
type input "玉菱-4"
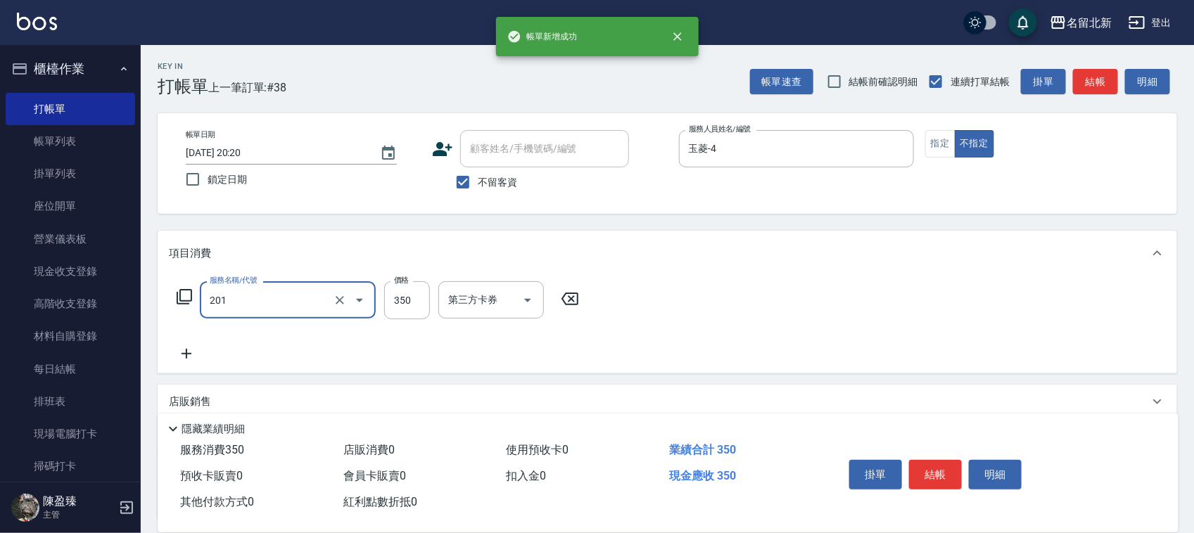
type input "一般洗髮(201)"
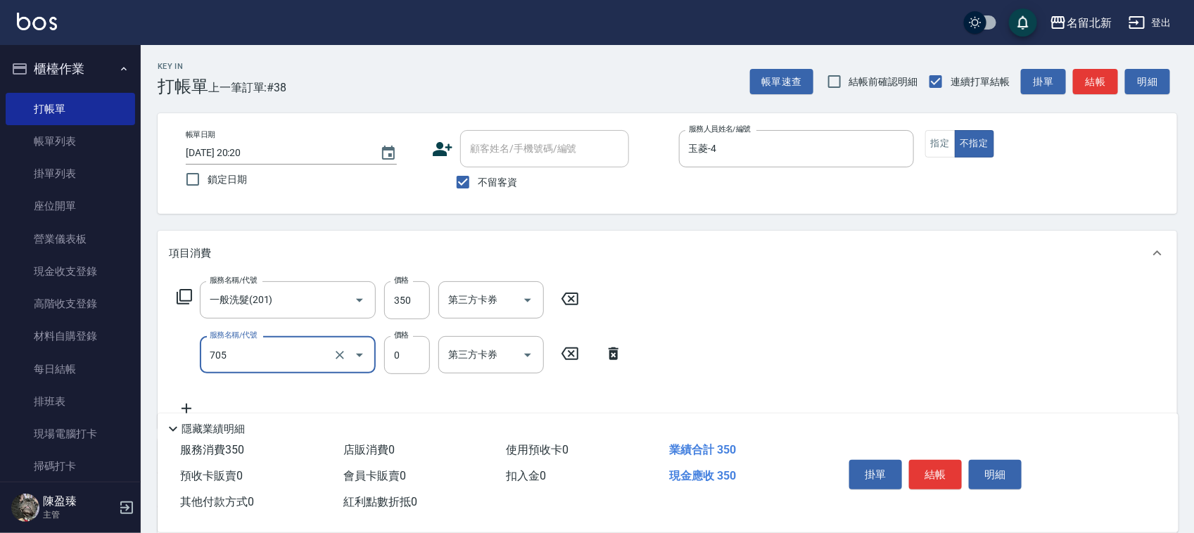
type input "互助50(705)"
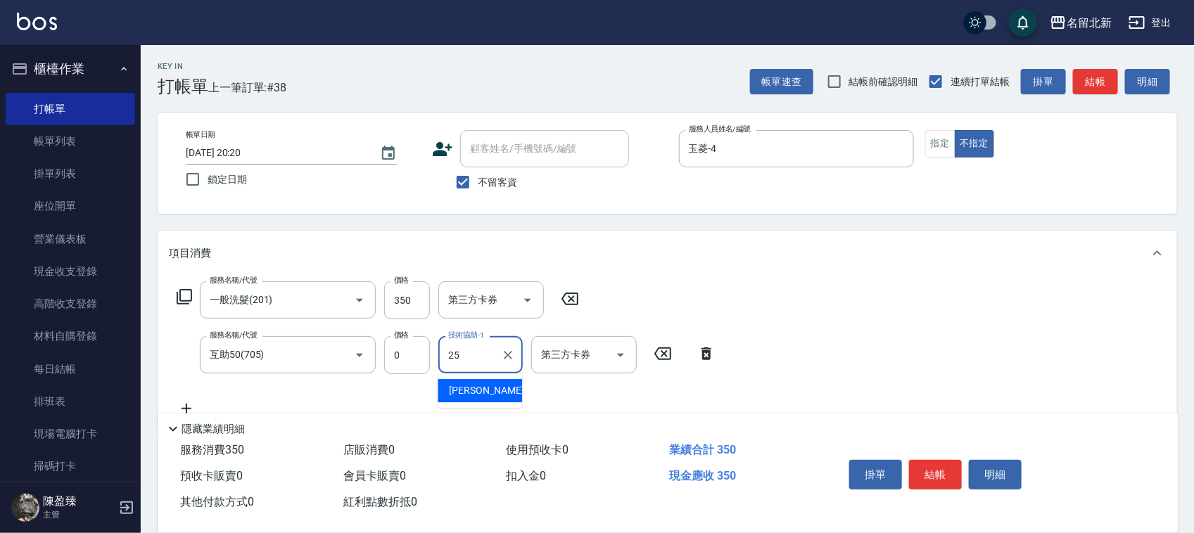
type input "禎禎-25"
click at [929, 460] on button "結帳" at bounding box center [935, 475] width 53 height 30
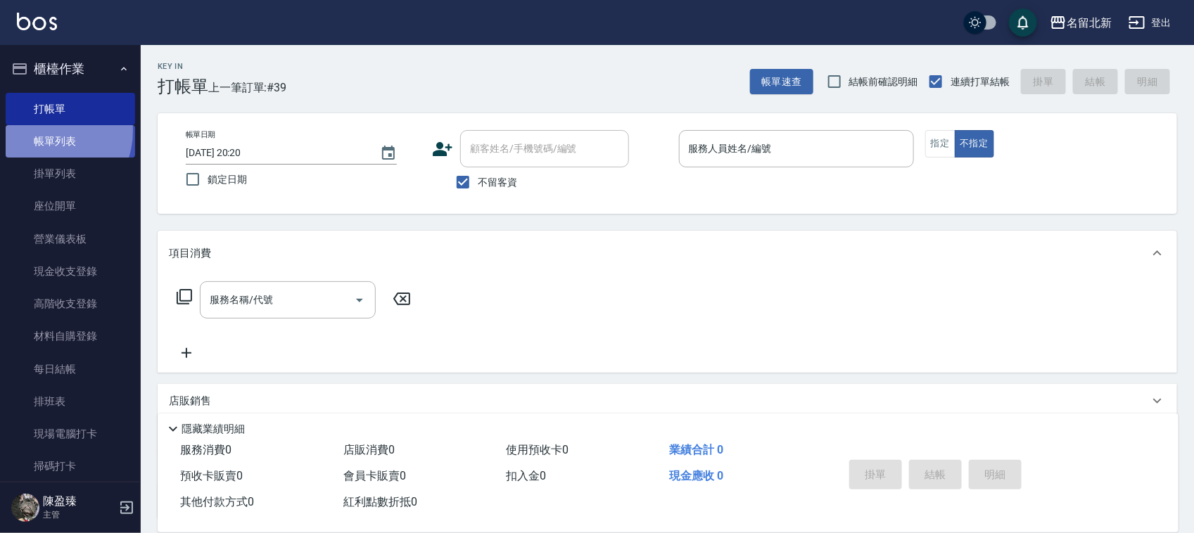
click at [42, 131] on link "帳單列表" at bounding box center [70, 141] width 129 height 32
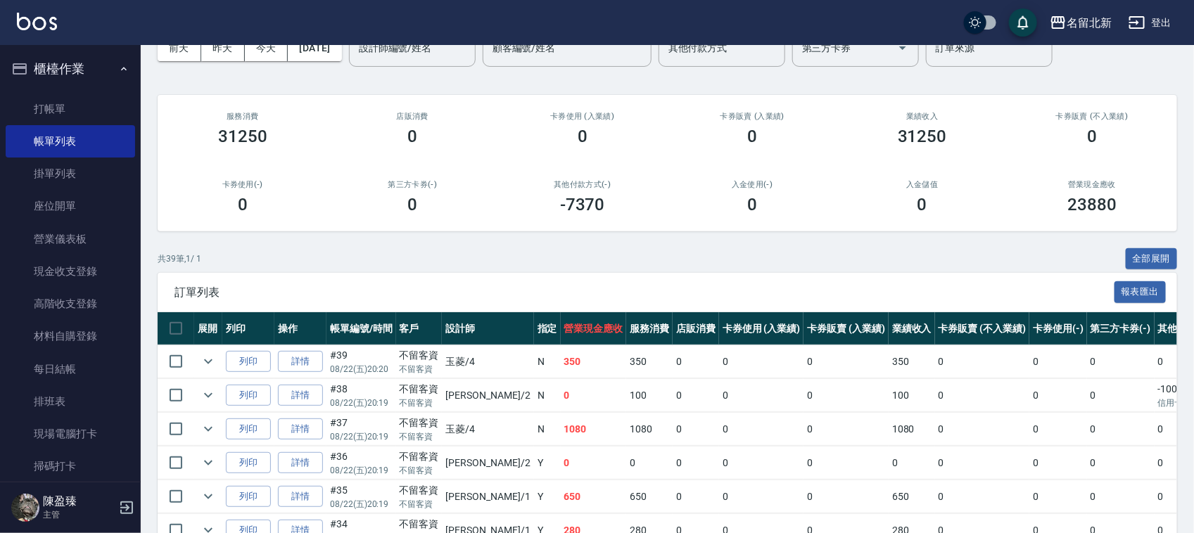
scroll to position [176, 0]
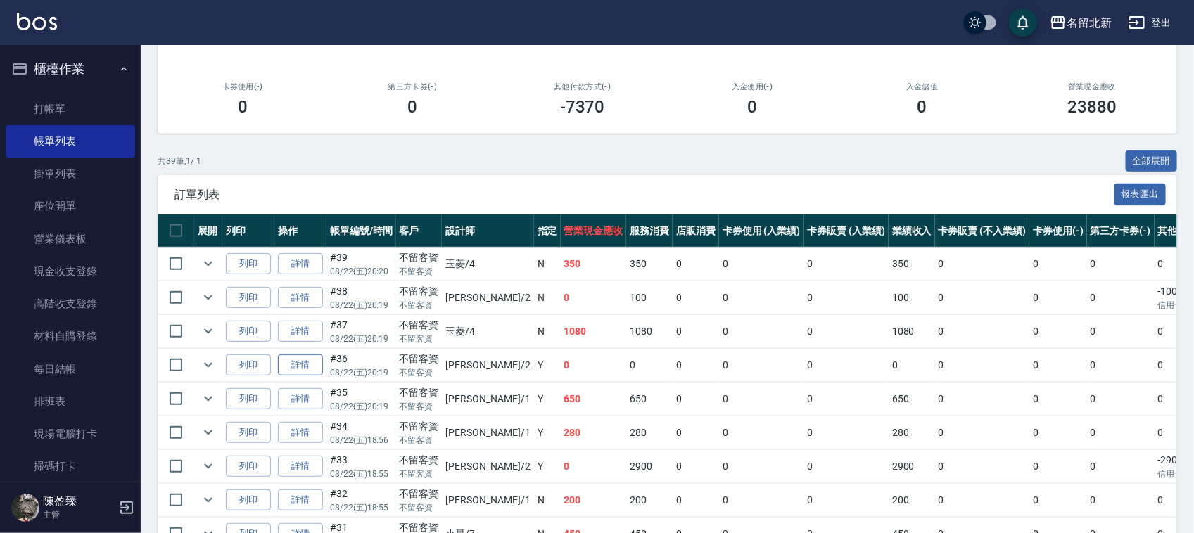
click at [307, 362] on link "詳情" at bounding box center [300, 366] width 45 height 22
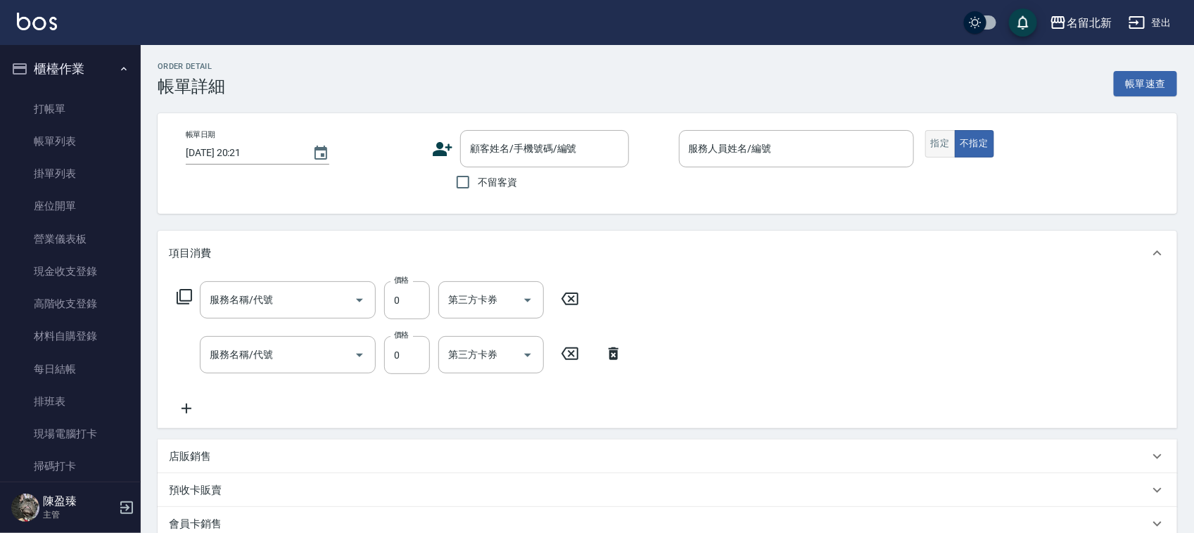
type input "[DATE] 20:19"
checkbox input "true"
type input "詩芳-2"
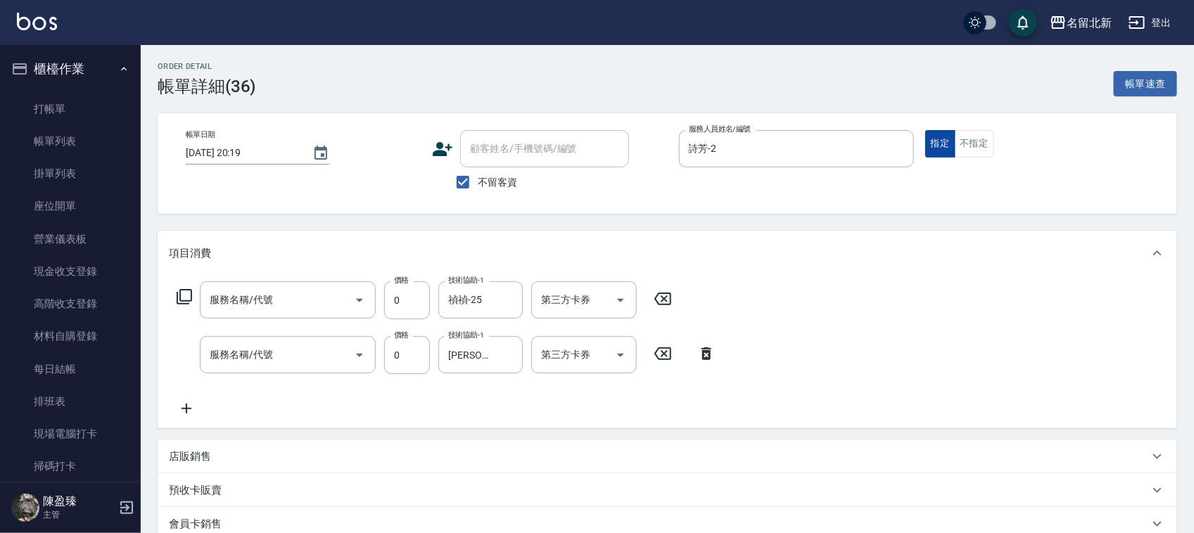
type input "互助20(702)"
type input "互助60(706)"
click at [932, 148] on button "指定" at bounding box center [940, 143] width 30 height 27
click at [338, 294] on icon "Clear" at bounding box center [340, 300] width 14 height 14
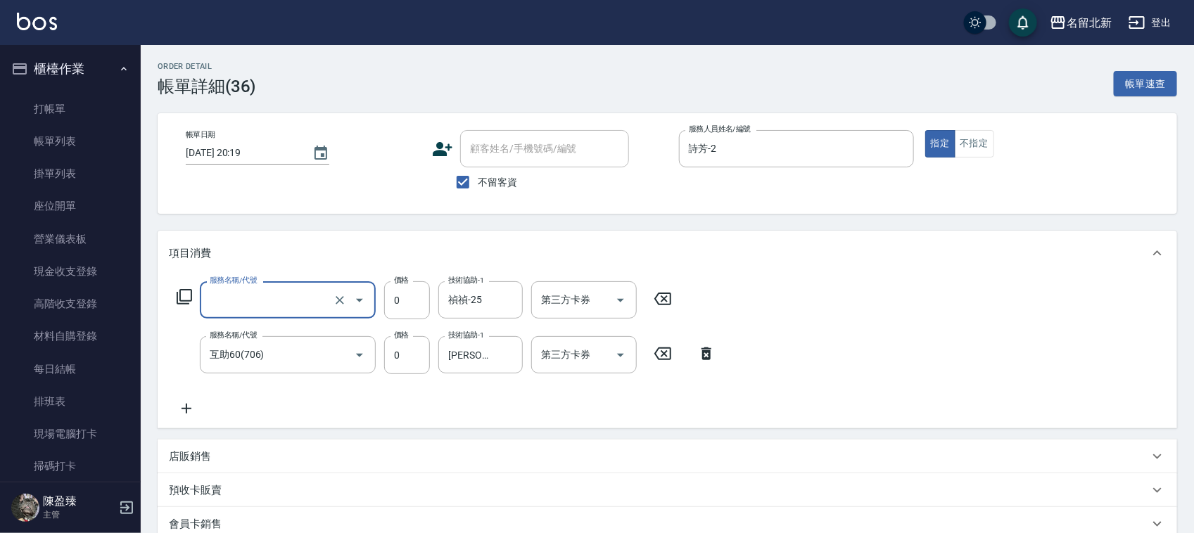
drag, startPoint x: 335, startPoint y: 349, endPoint x: 335, endPoint y: 331, distance: 17.6
click at [336, 346] on button "Clear" at bounding box center [340, 355] width 20 height 20
type input "互助20(702)"
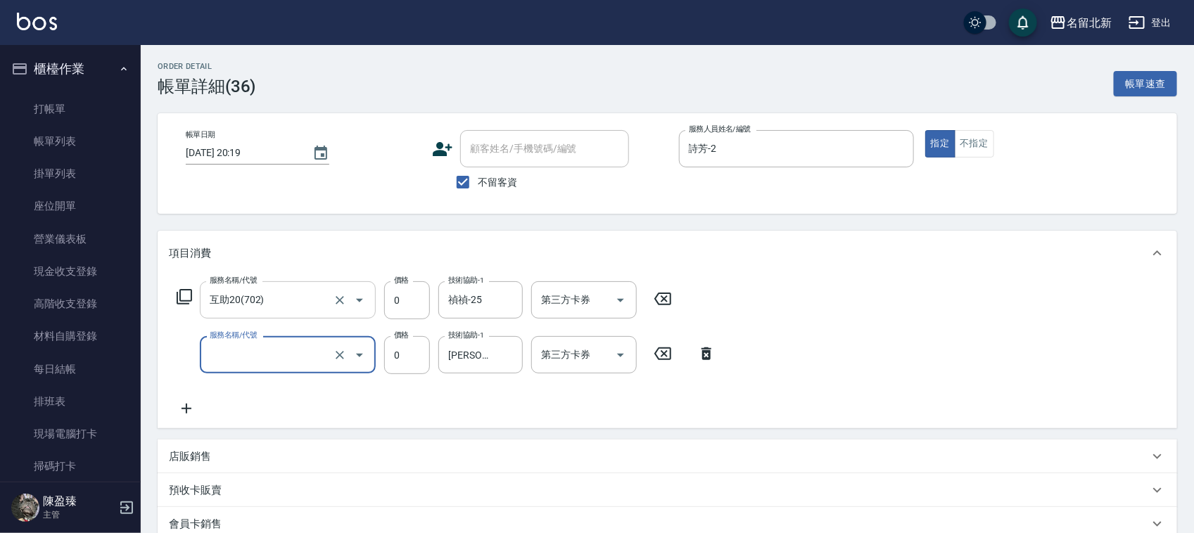
type input "互助60(706)"
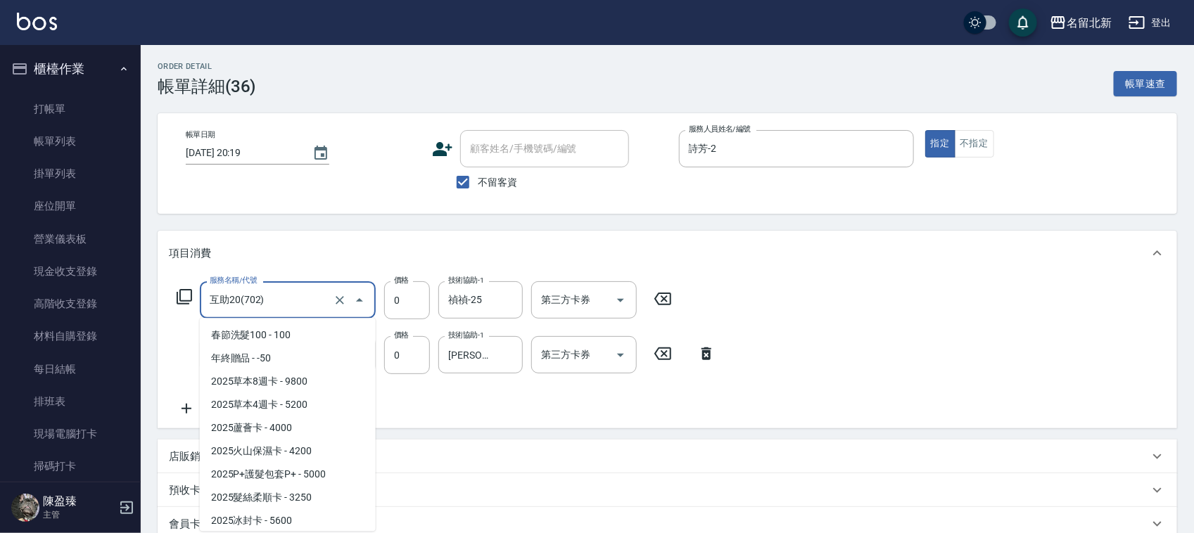
click at [301, 297] on input "互助20(702)" at bounding box center [268, 300] width 124 height 25
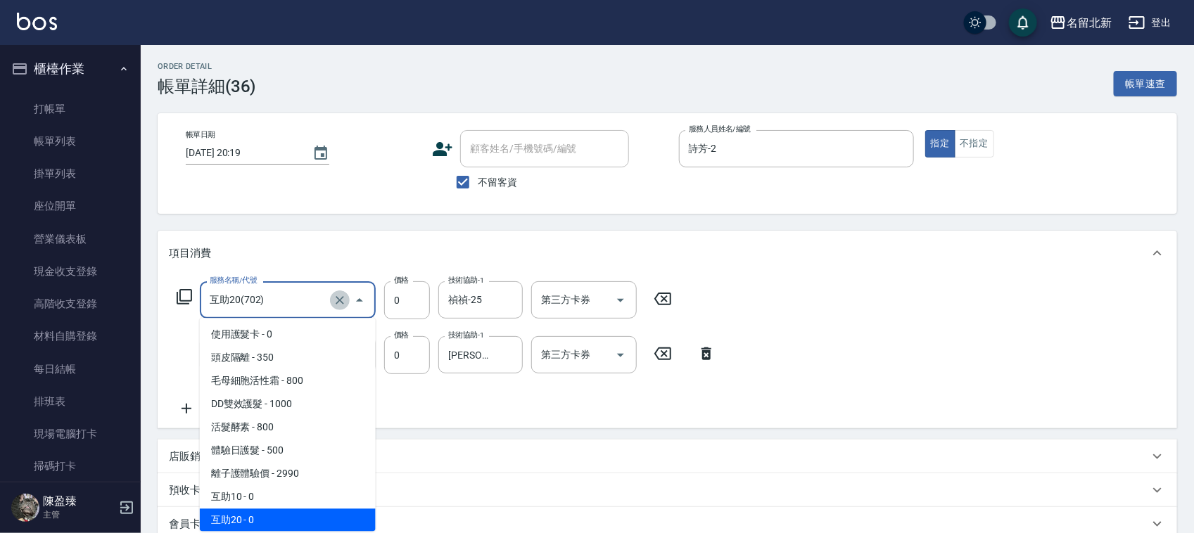
click at [333, 298] on icon "Clear" at bounding box center [340, 300] width 14 height 14
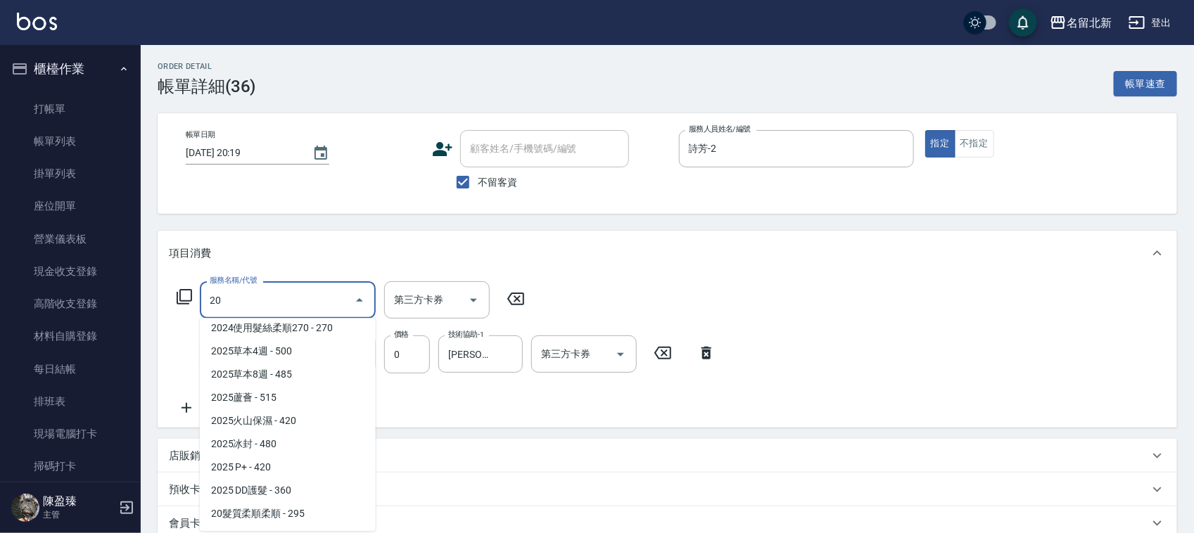
scroll to position [0, 0]
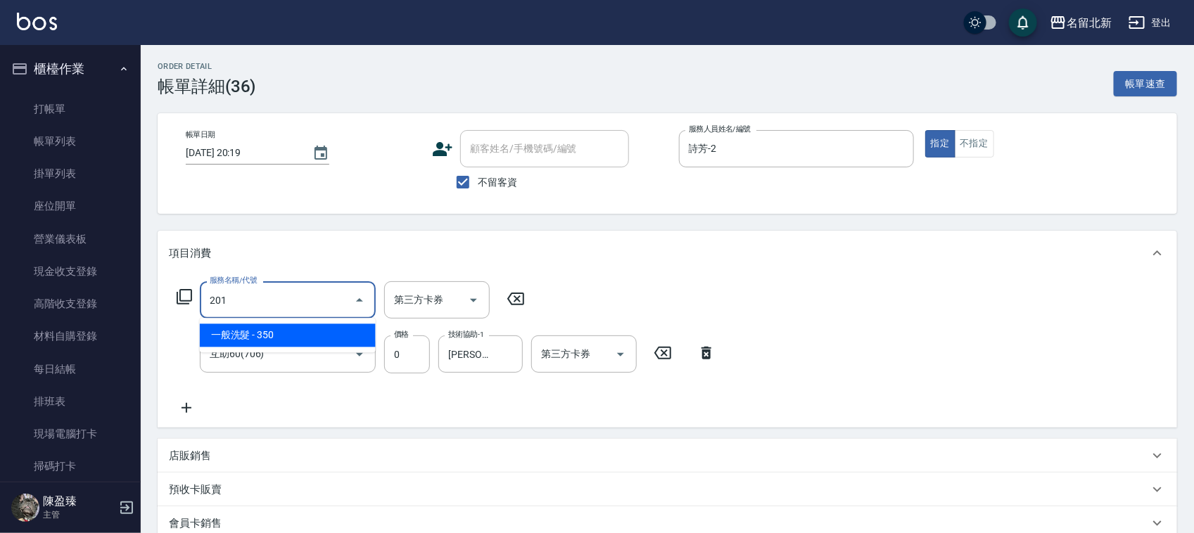
type input "一般洗髮(201)"
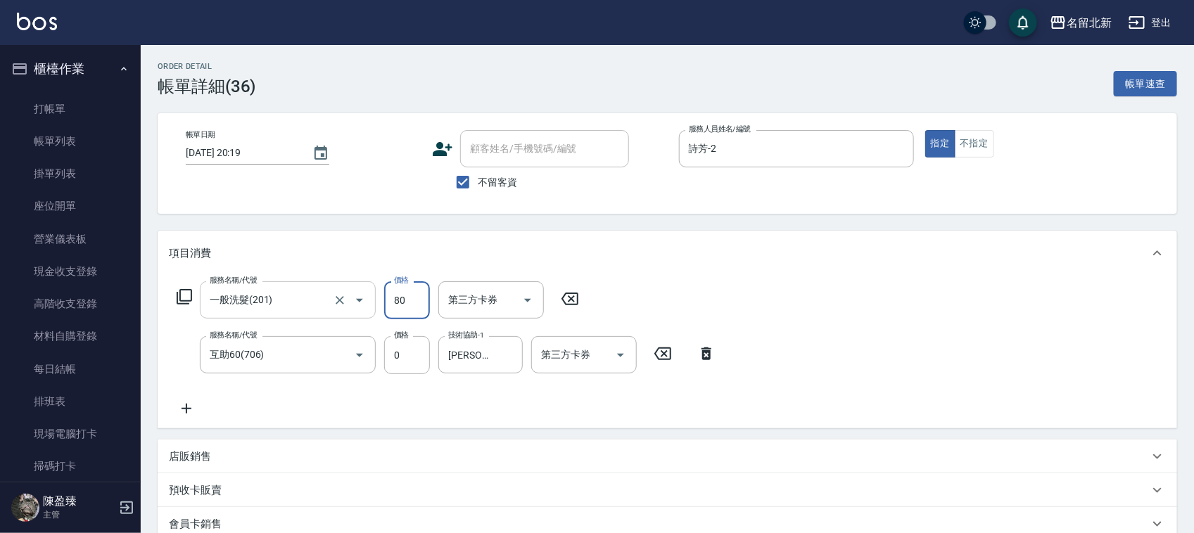
type input "80"
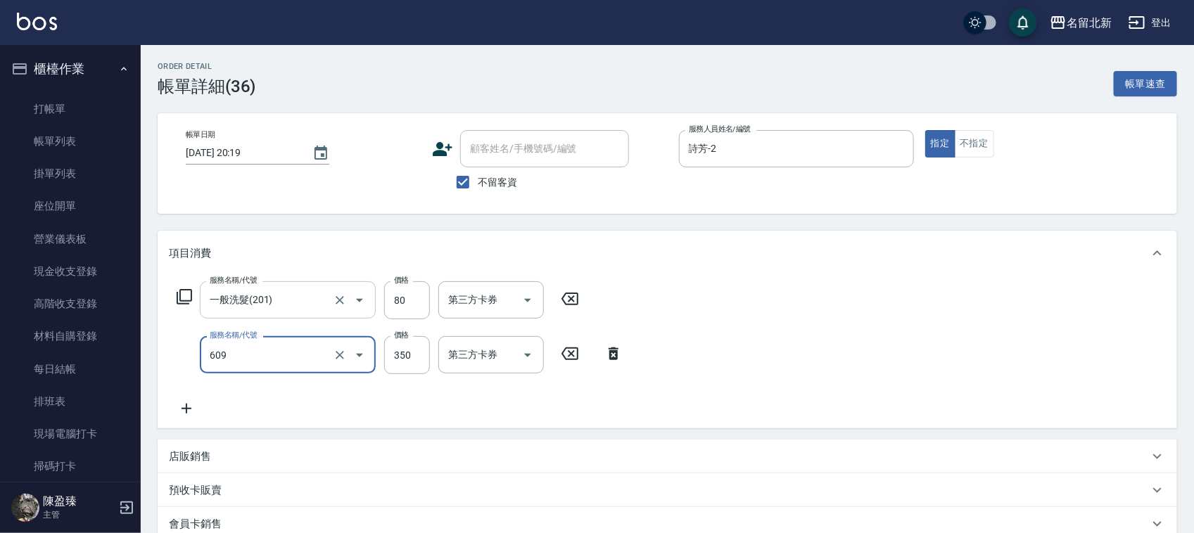
type input "頭皮隔離(609)"
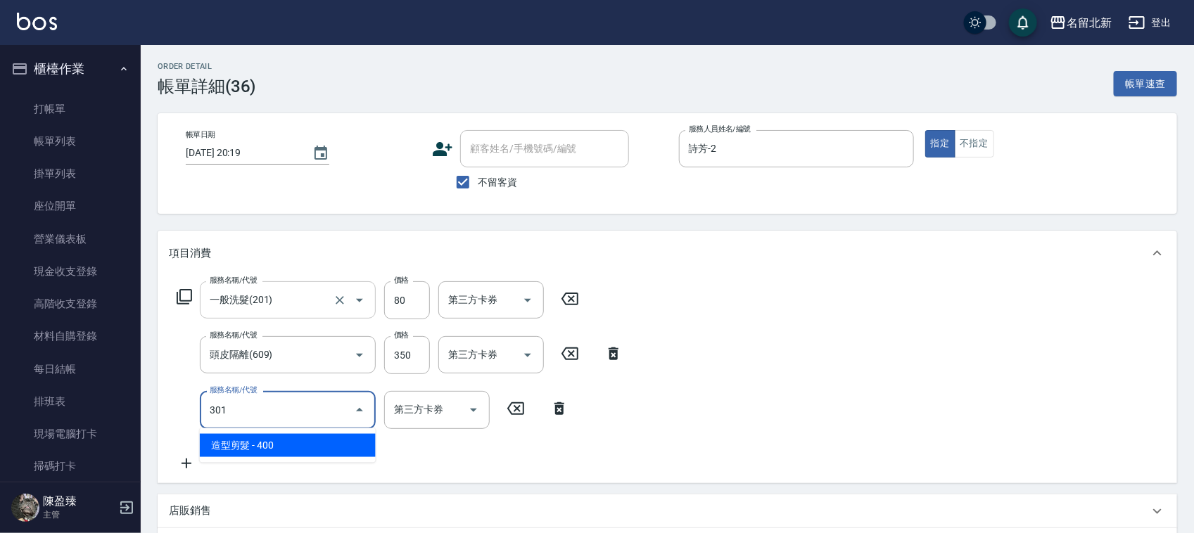
type input "造型剪髮(301)"
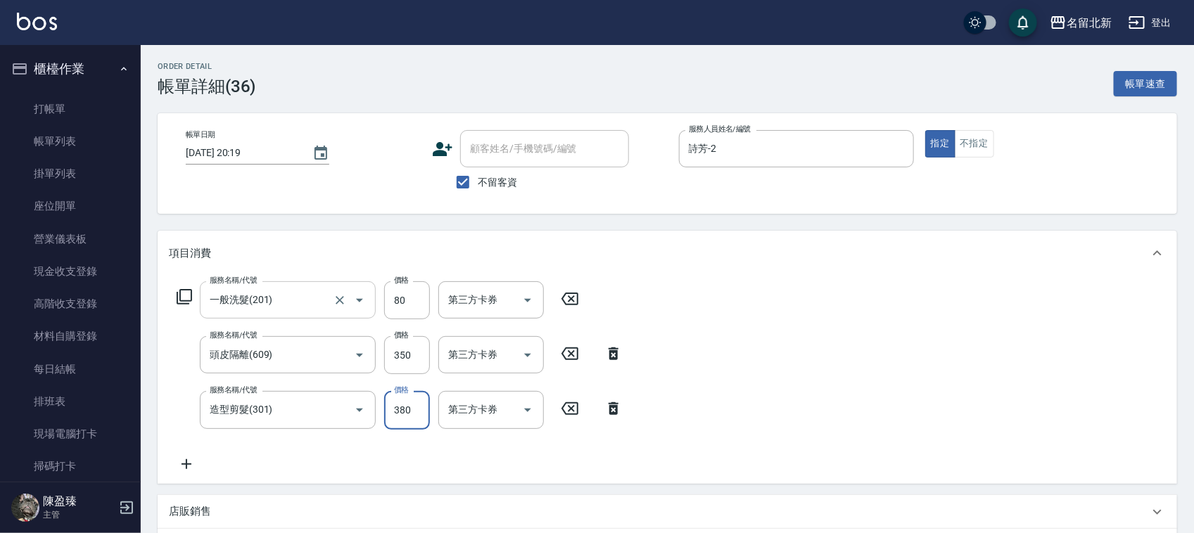
type input "380"
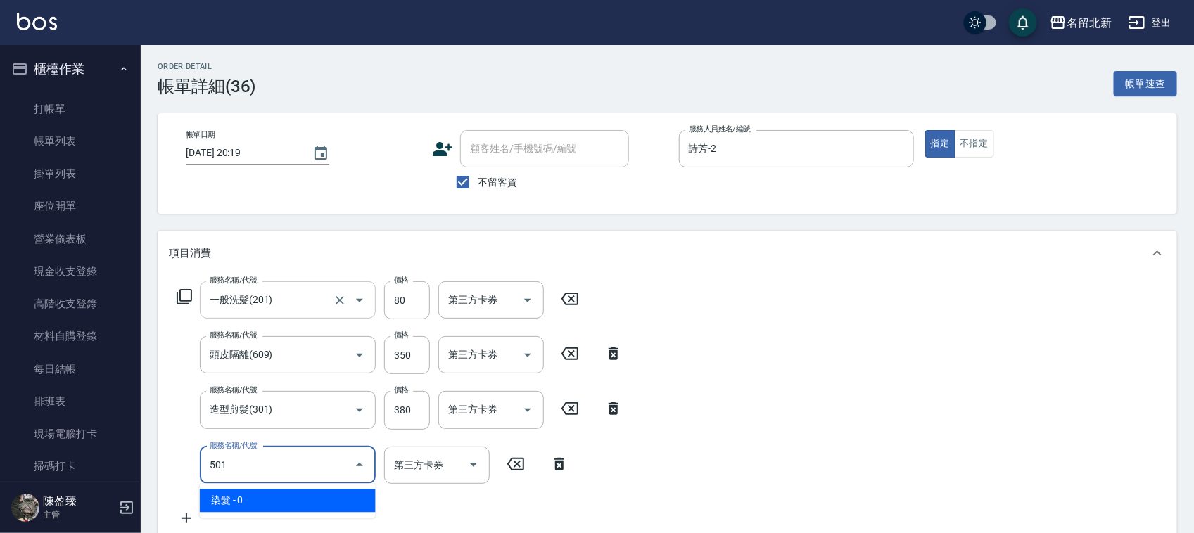
type input "染髮(501)"
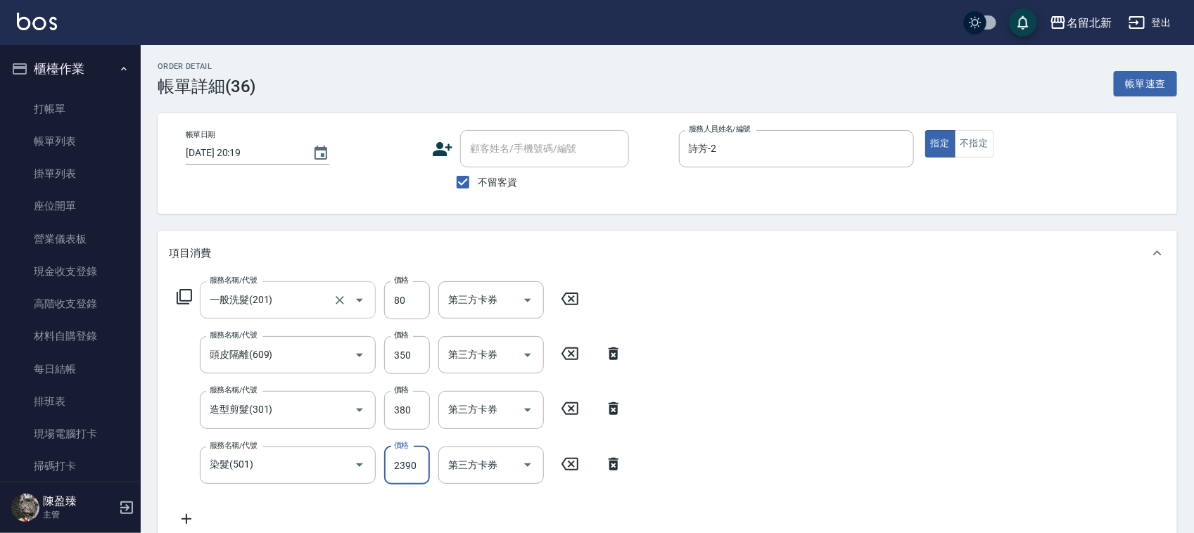
type input "2390"
type input "互助100(710)"
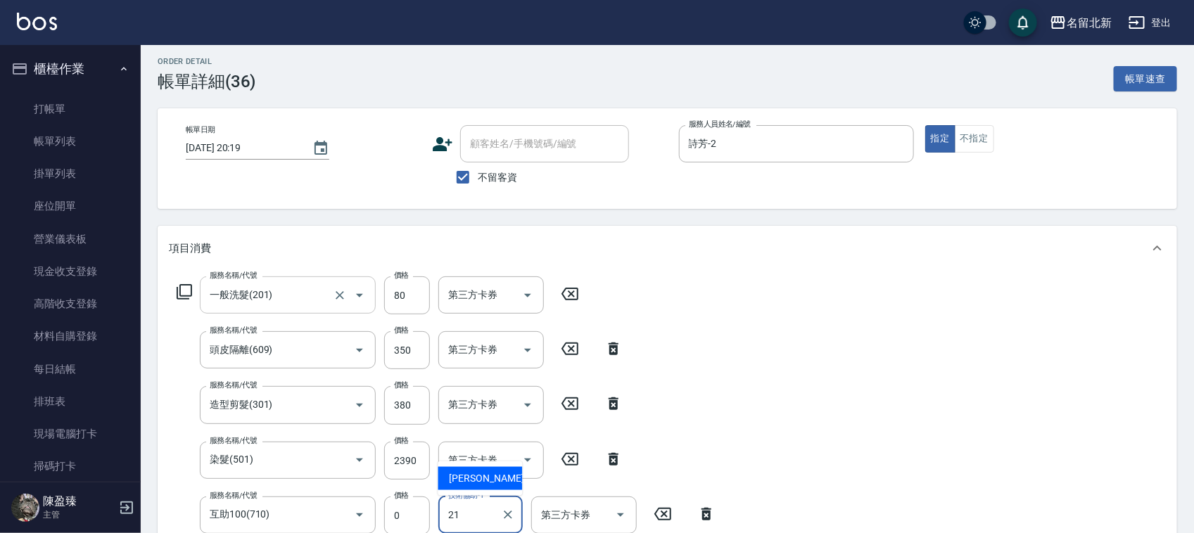
type input "[PERSON_NAME]-21"
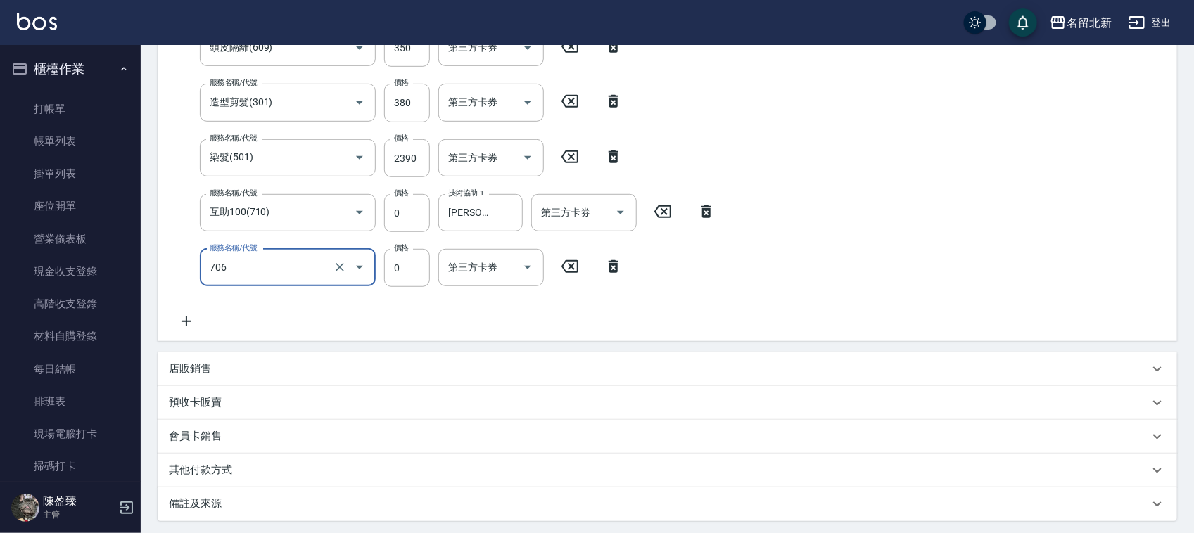
type input "互助60(706)"
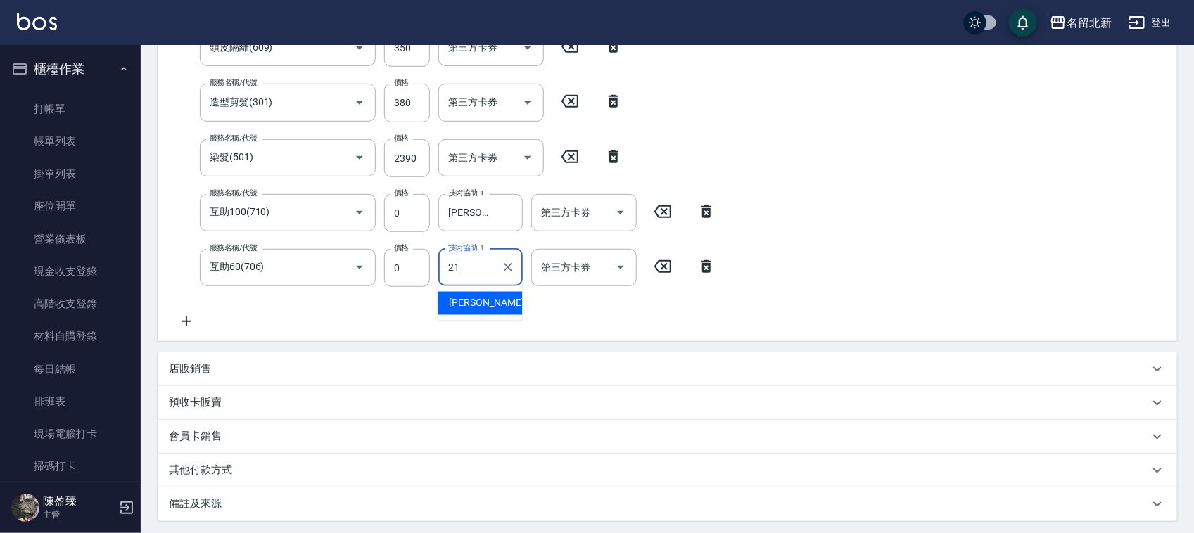
type input "[PERSON_NAME]-21"
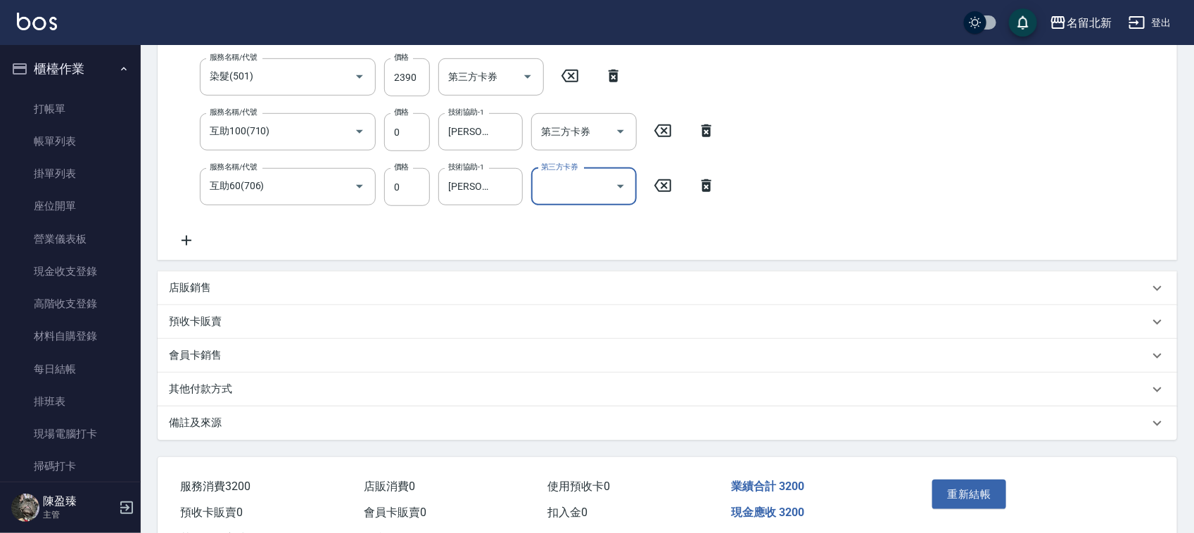
scroll to position [445, 0]
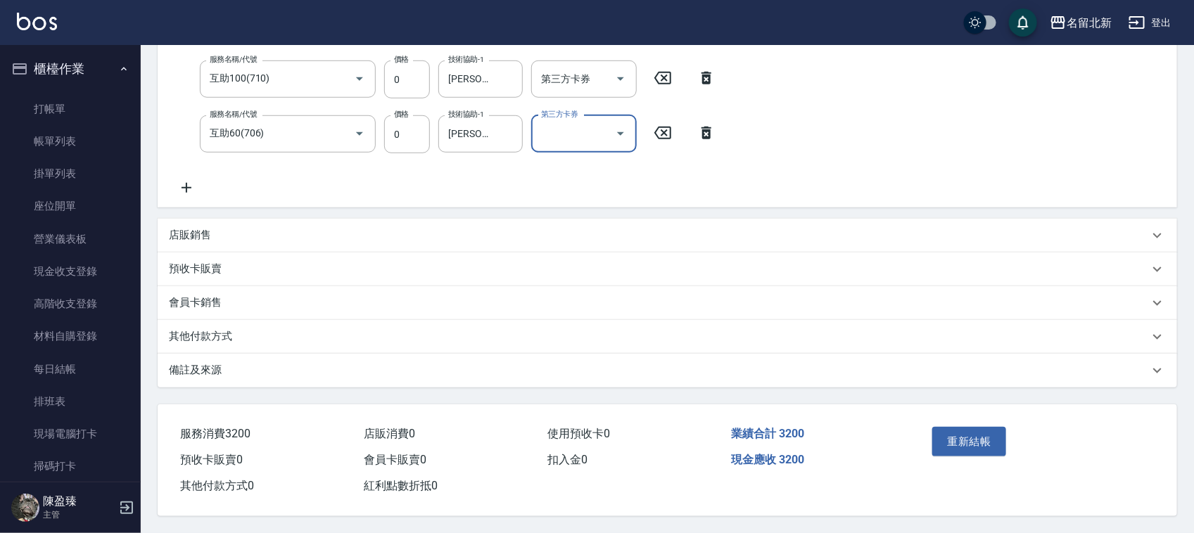
click at [987, 442] on button "重新結帳" at bounding box center [969, 442] width 75 height 30
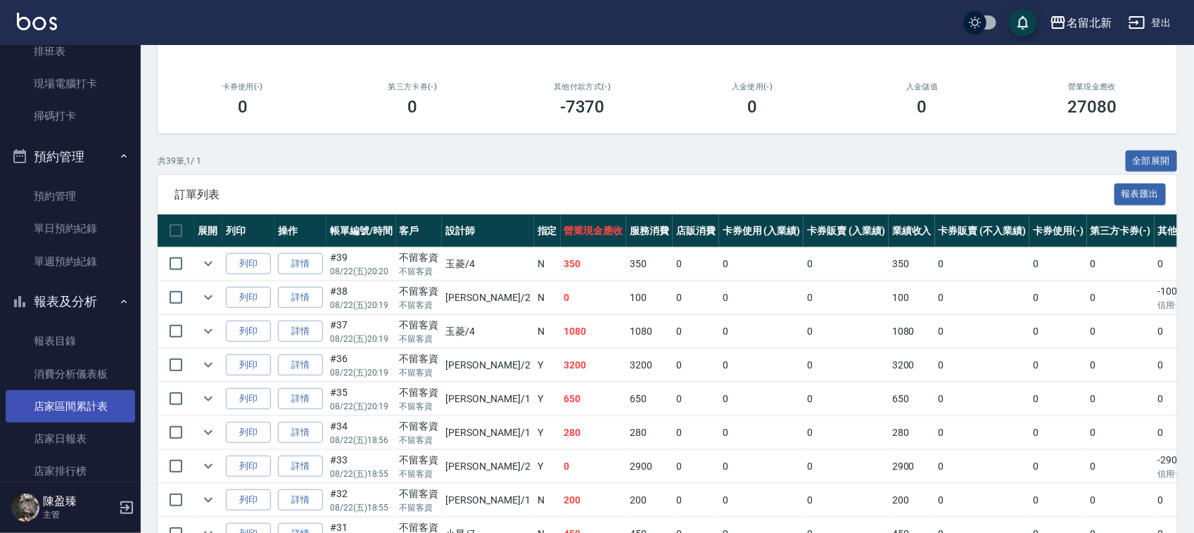
scroll to position [352, 0]
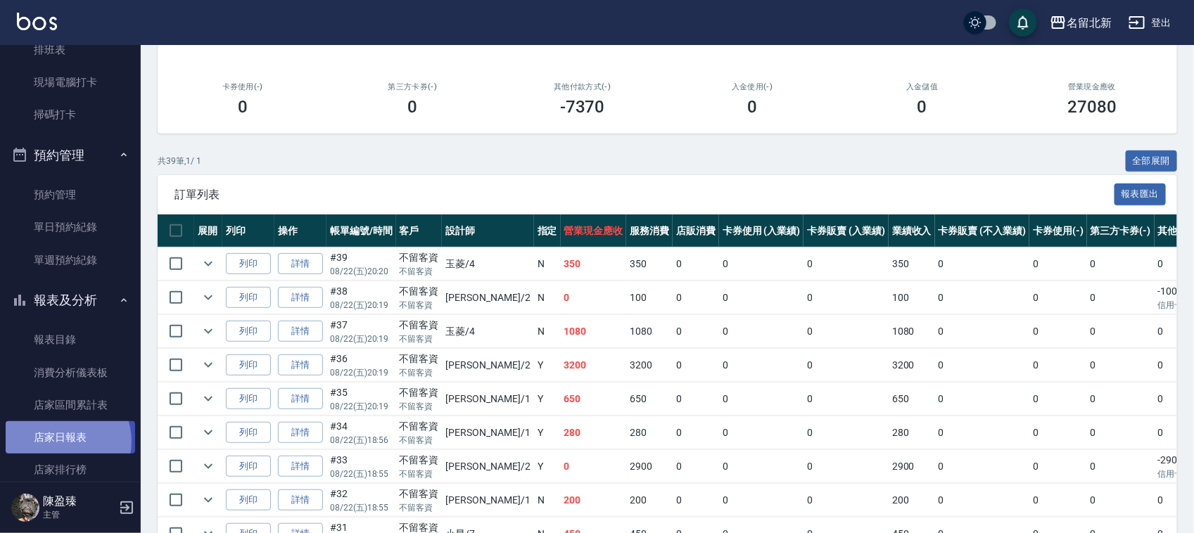
click at [60, 442] on link "店家日報表" at bounding box center [70, 437] width 129 height 32
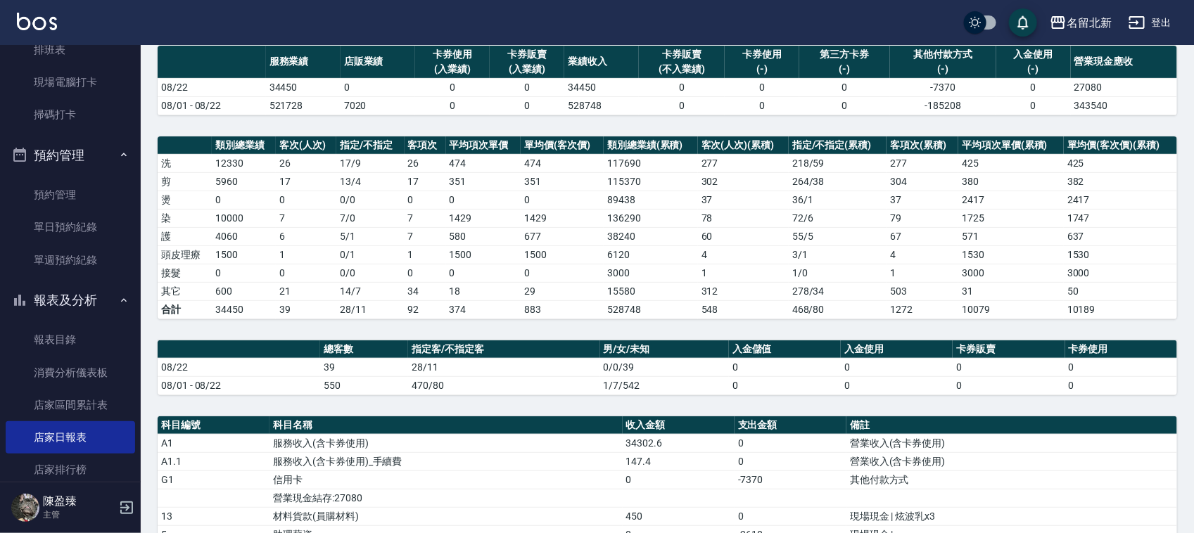
scroll to position [364, 0]
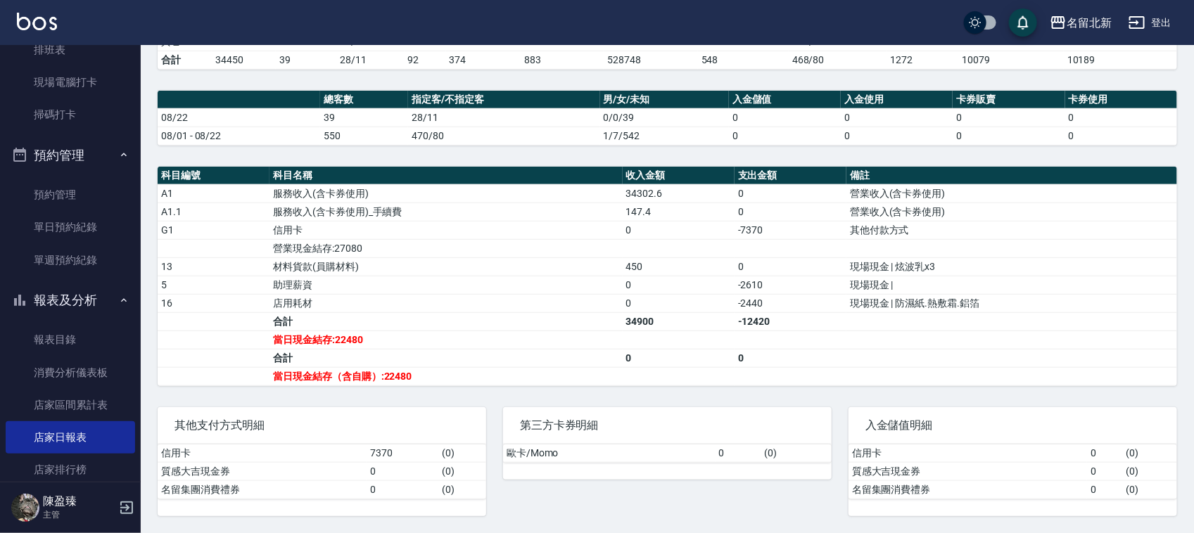
drag, startPoint x: 955, startPoint y: 357, endPoint x: 772, endPoint y: 528, distance: 250.4
drag, startPoint x: 772, startPoint y: 528, endPoint x: 658, endPoint y: 359, distance: 203.3
click at [658, 359] on td "0" at bounding box center [679, 358] width 112 height 18
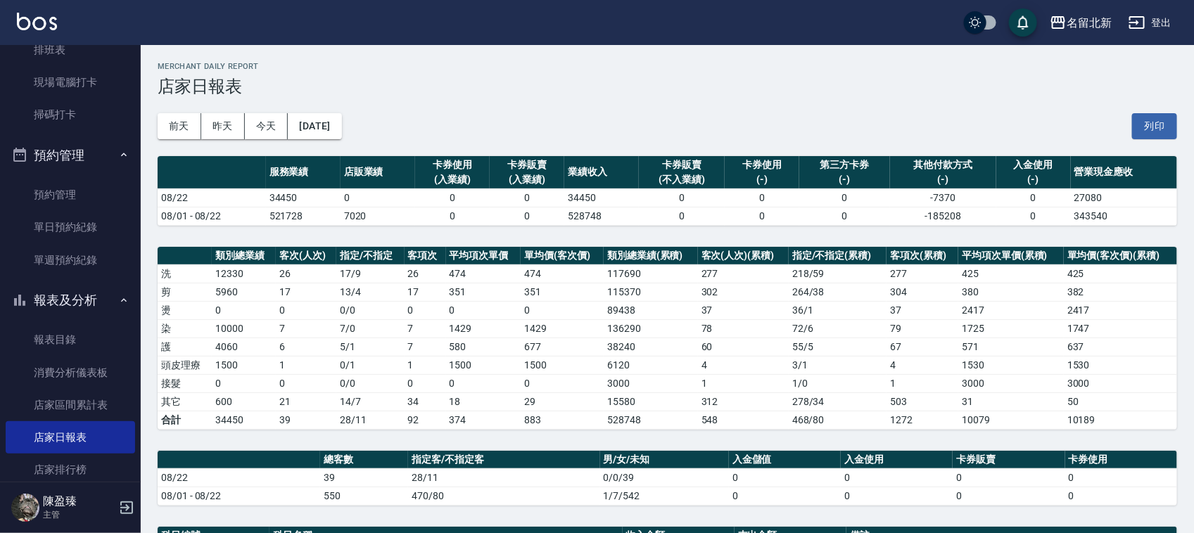
scroll to position [0, 0]
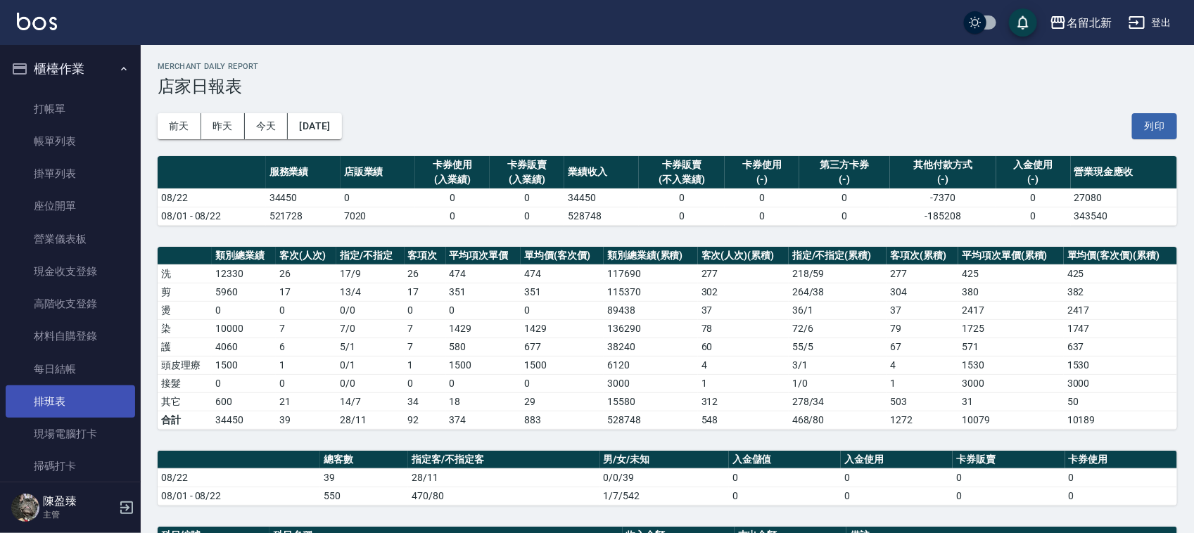
click at [64, 402] on link "排班表" at bounding box center [70, 401] width 129 height 32
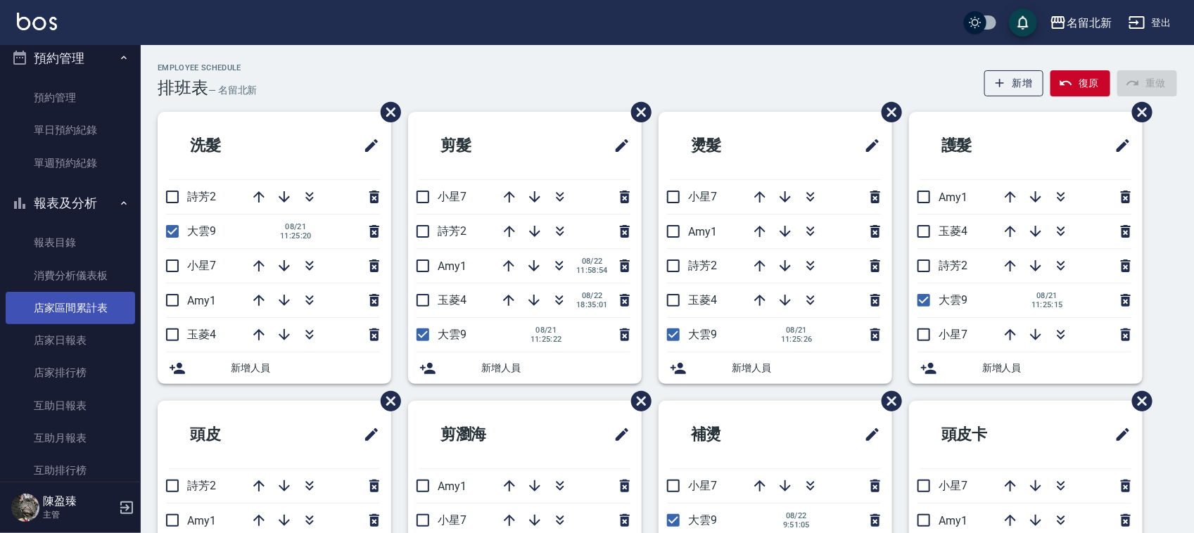
scroll to position [616, 0]
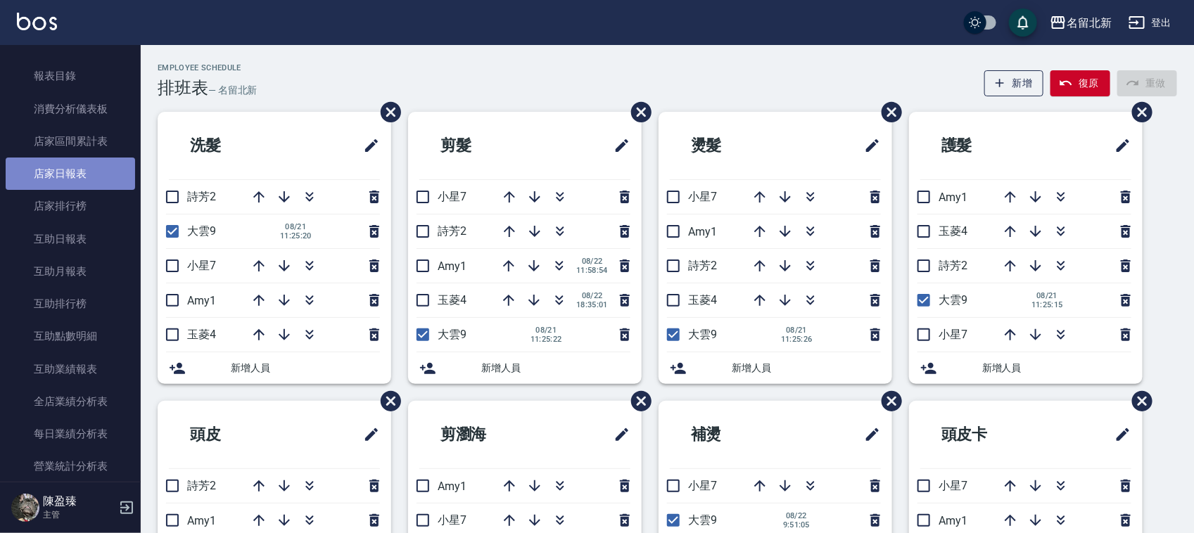
click at [82, 170] on link "店家日報表" at bounding box center [70, 174] width 129 height 32
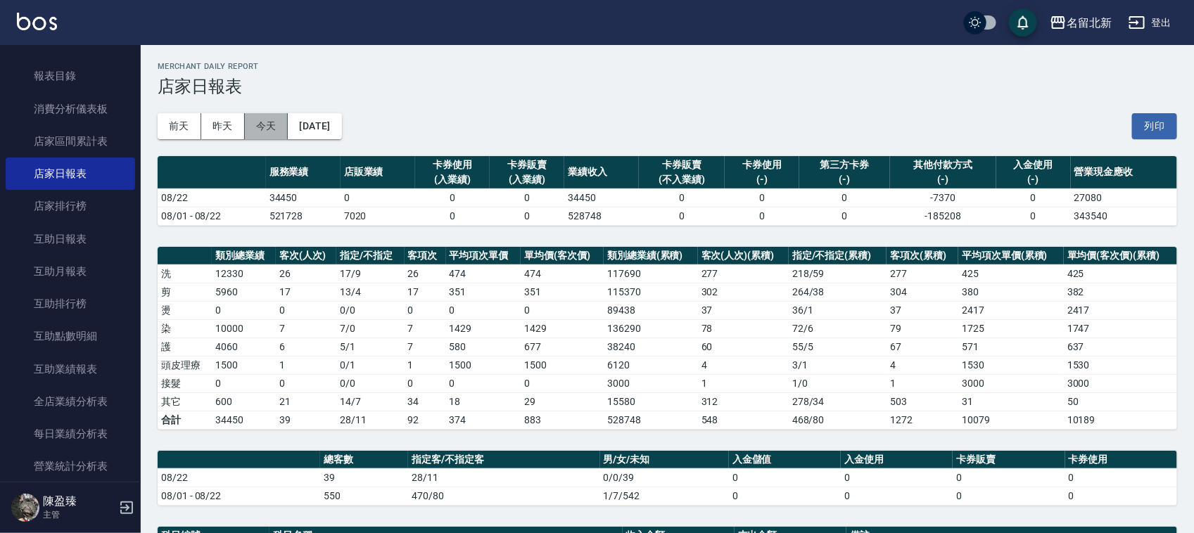
click at [276, 127] on button "今天" at bounding box center [267, 126] width 44 height 26
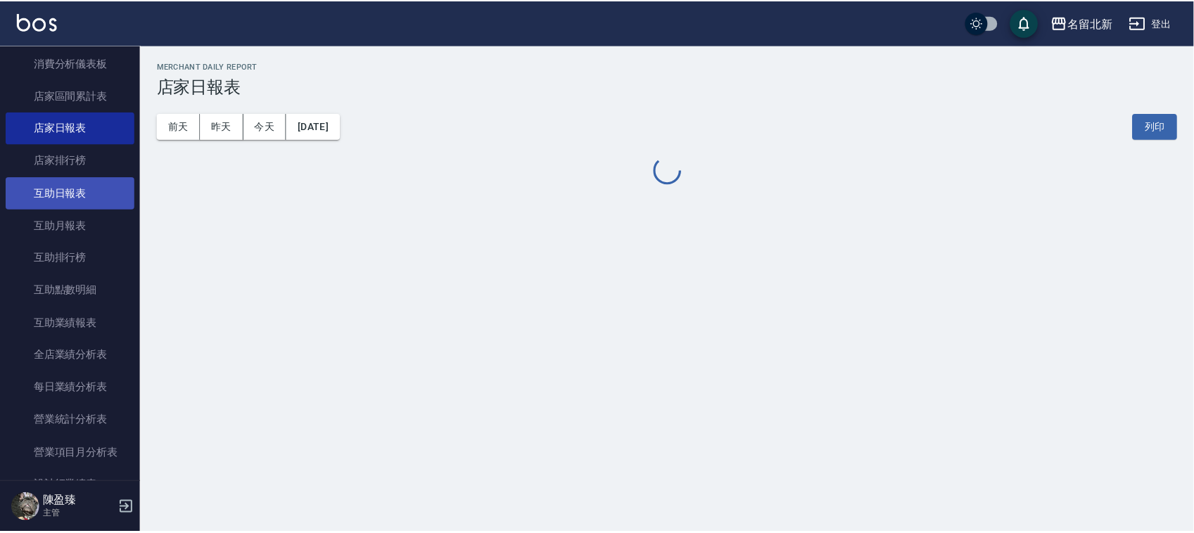
scroll to position [703, 0]
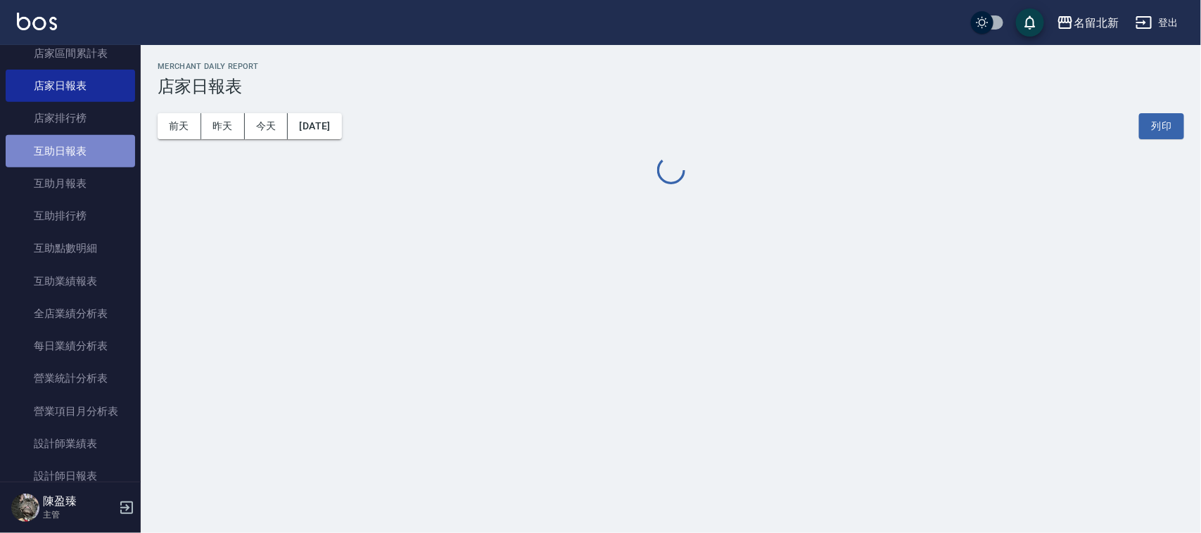
click at [78, 162] on link "互助日報表" at bounding box center [70, 151] width 129 height 32
